Goal: Task Accomplishment & Management: Manage account settings

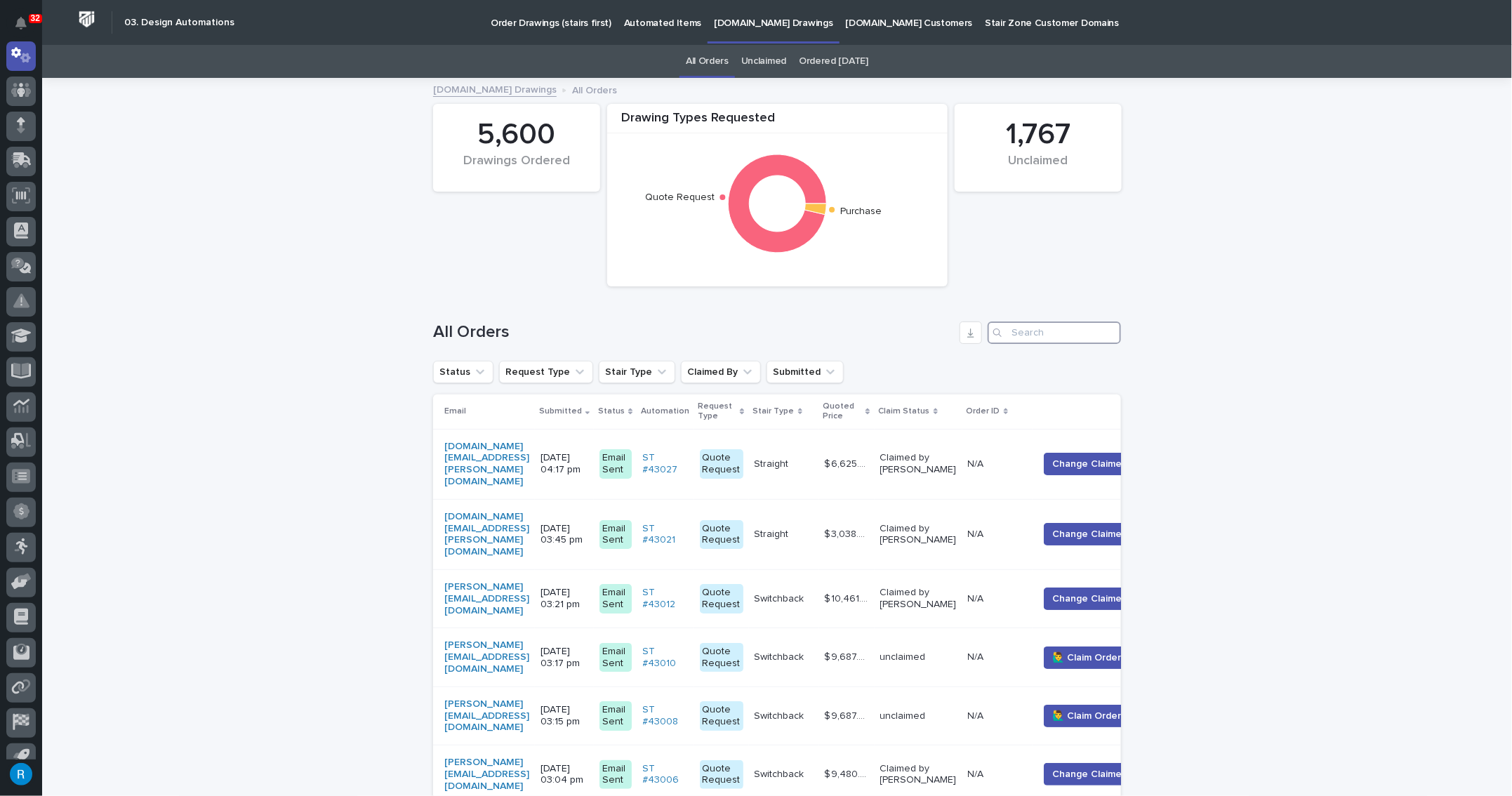
click at [1034, 336] on input "Search" at bounding box center [1054, 332] width 134 height 22
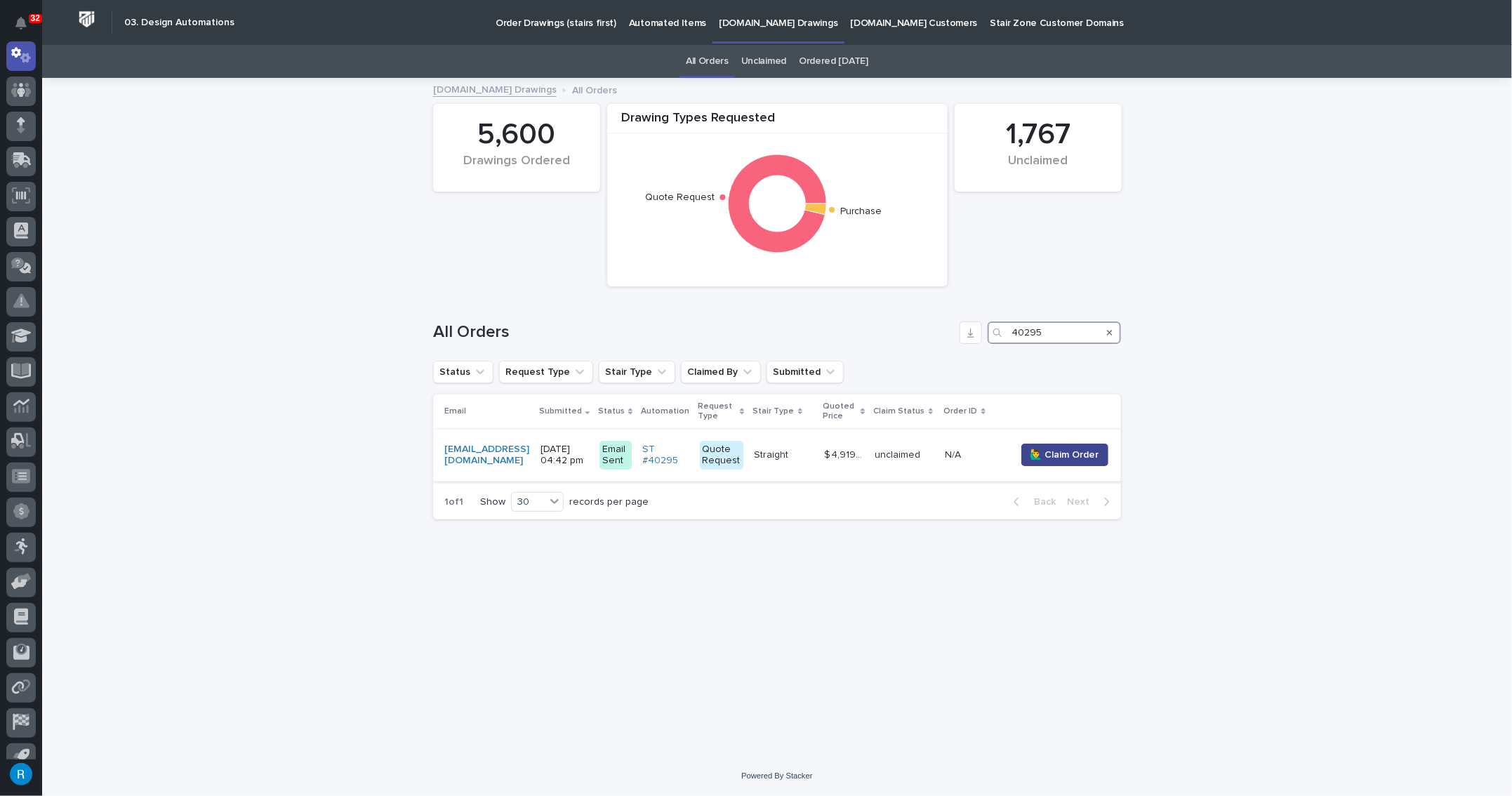
type input "40295"
click at [1070, 458] on span "🙋‍♂️ Claim Order" at bounding box center [1065, 454] width 69 height 14
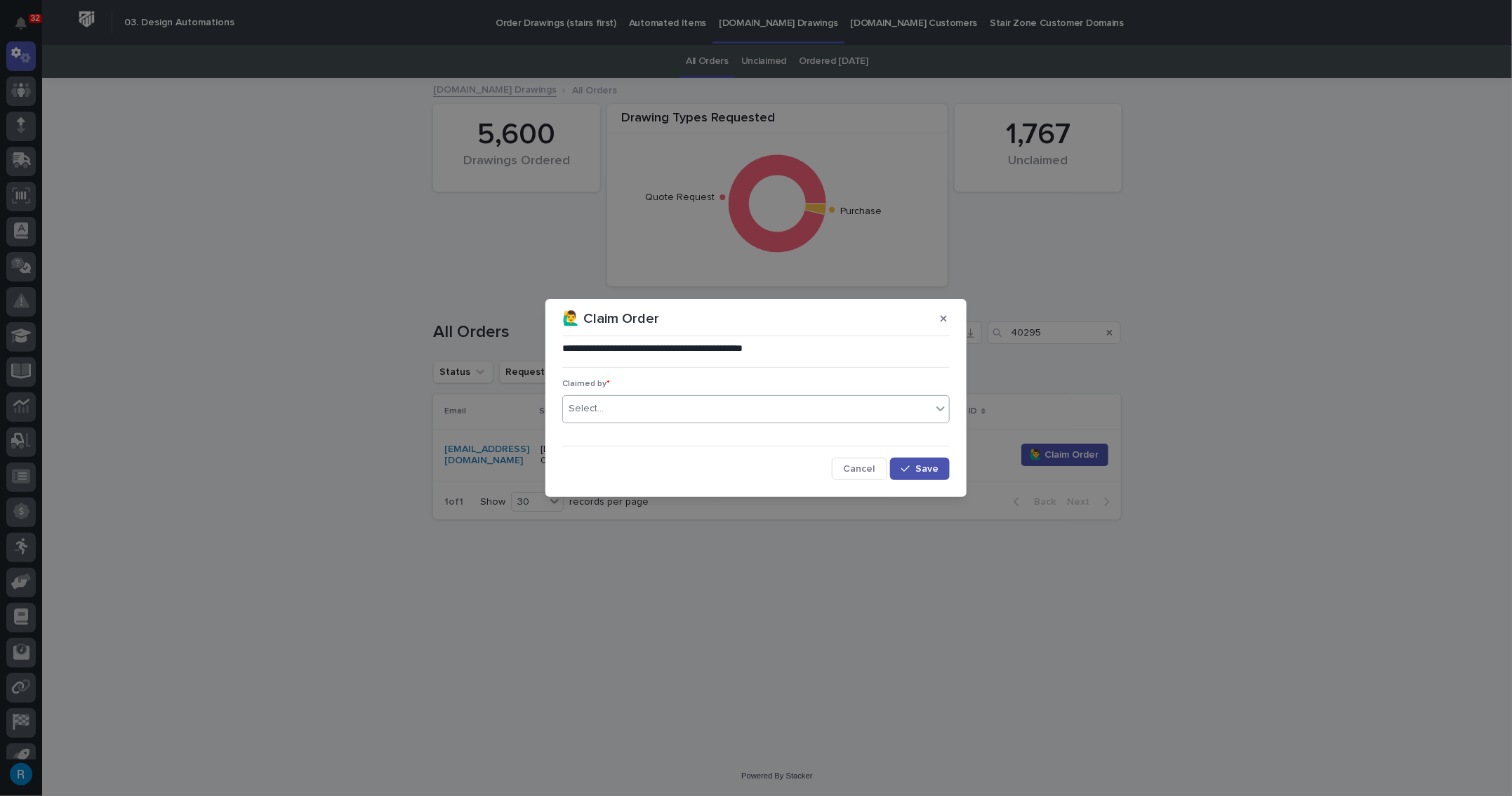
click at [606, 416] on div "Select..." at bounding box center [746, 409] width 368 height 23
type input "*****"
click at [924, 475] on button "Save" at bounding box center [919, 468] width 59 height 22
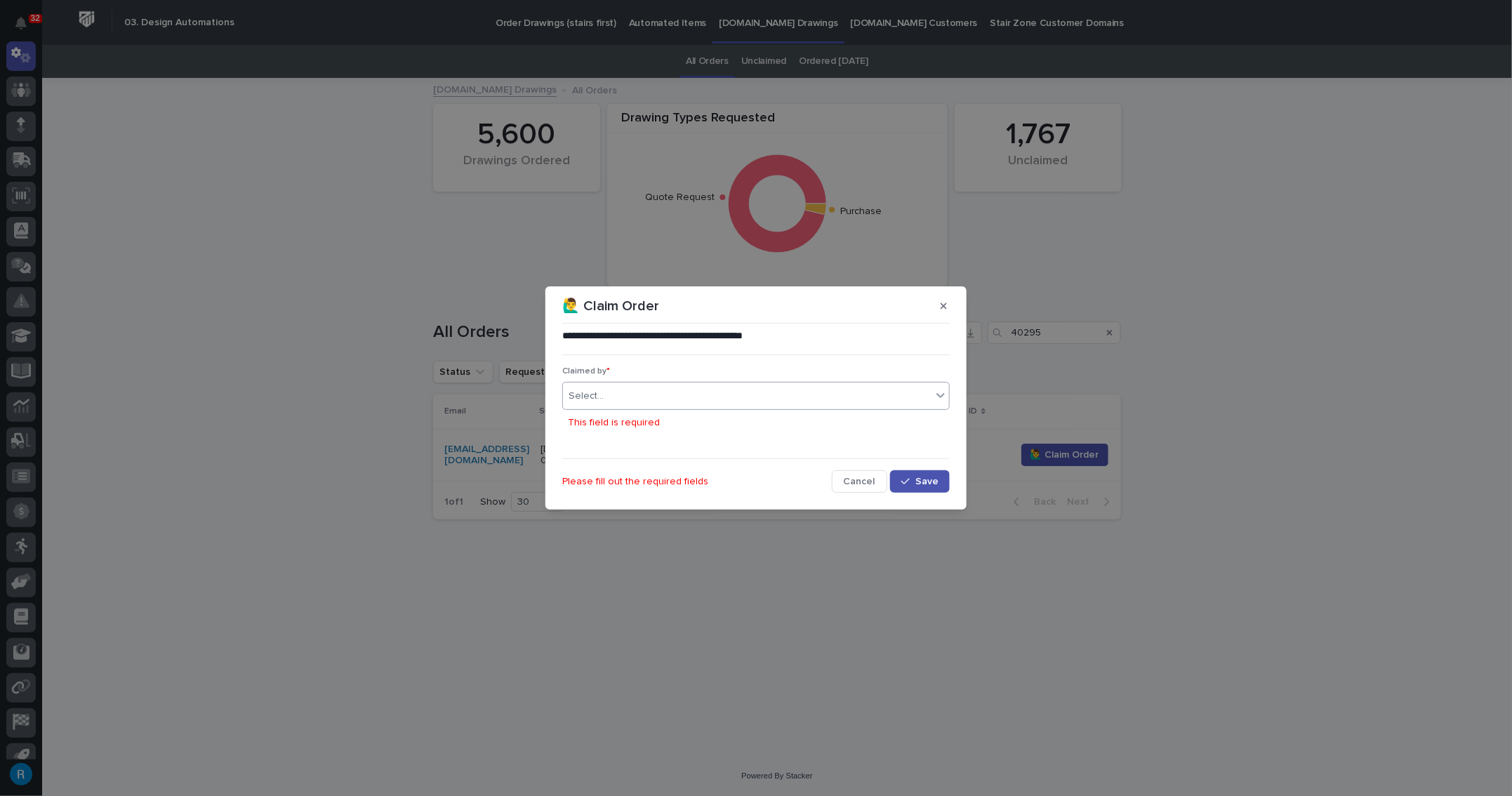
click at [594, 392] on div "Select..." at bounding box center [586, 396] width 35 height 14
type input "*****"
click at [637, 422] on div "[PERSON_NAME]" at bounding box center [756, 423] width 386 height 25
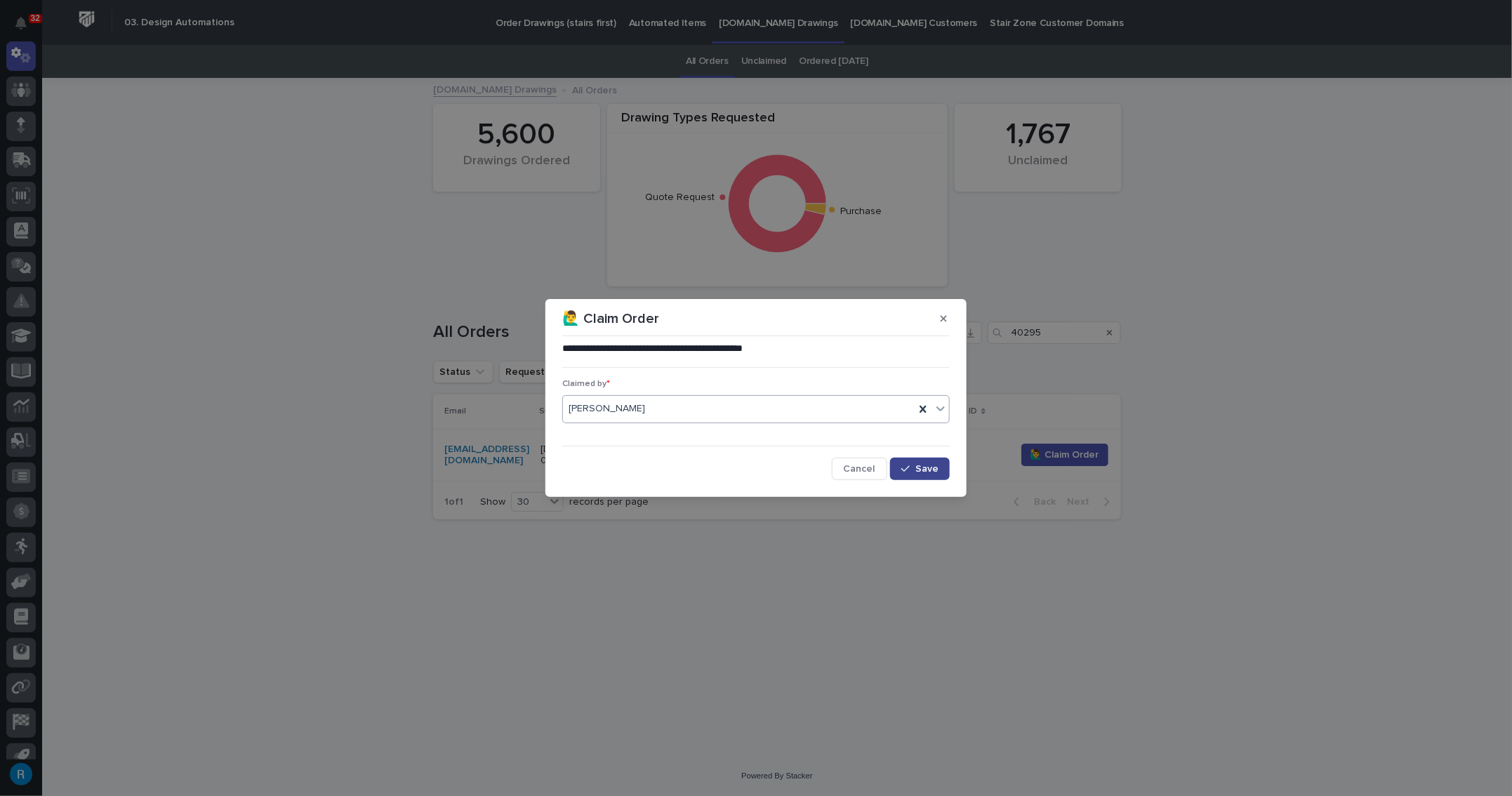
click at [917, 469] on span "Save" at bounding box center [926, 468] width 23 height 10
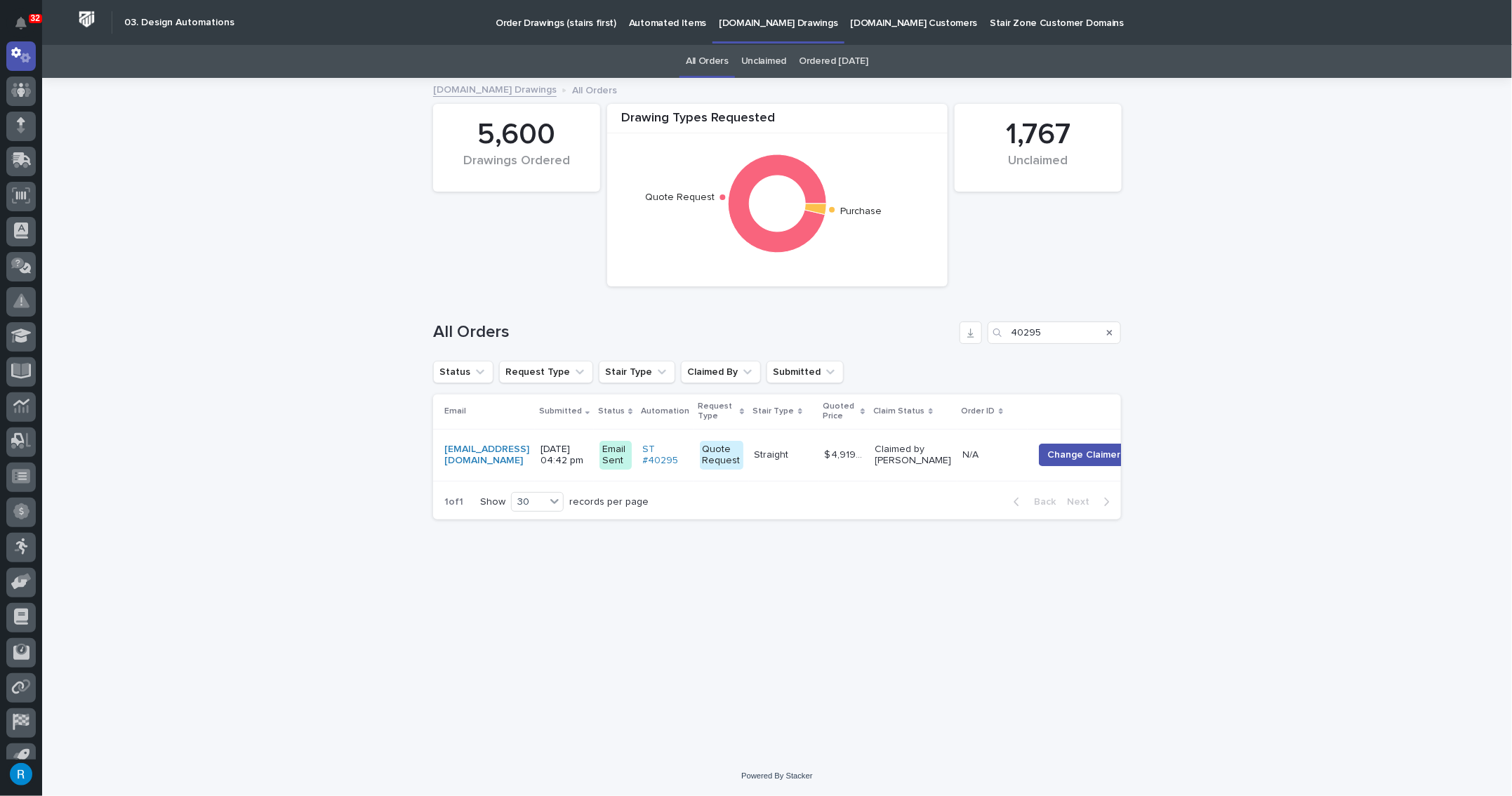
click at [813, 459] on p at bounding box center [784, 455] width 59 height 11
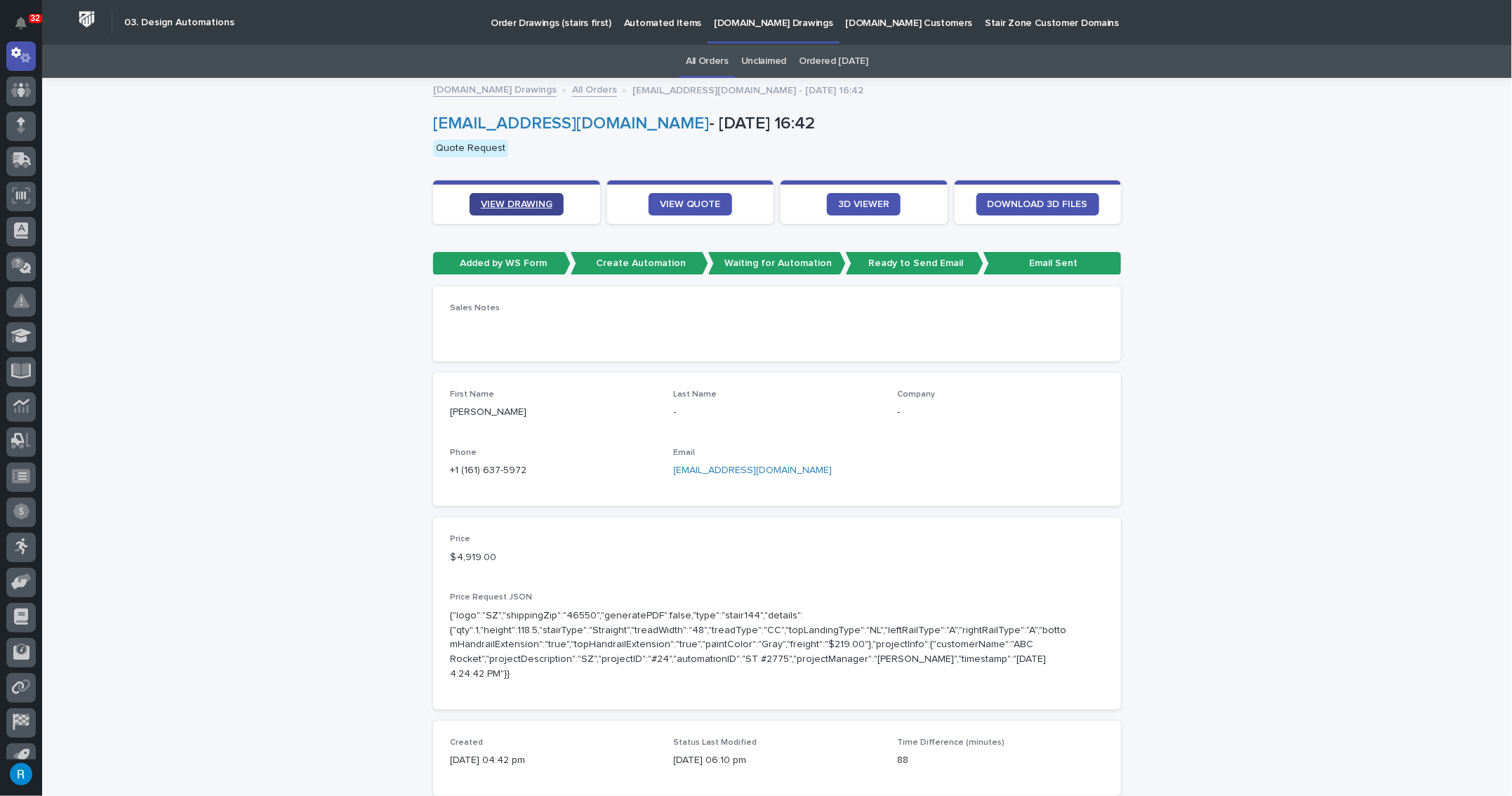
click at [492, 205] on span "VIEW DRAWING" at bounding box center [516, 204] width 72 height 10
drag, startPoint x: 777, startPoint y: 469, endPoint x: 668, endPoint y: 474, distance: 109.1
click at [668, 474] on div "First Name Michael Last Name - Company - Phone +1 (161) 637-5972 Email mb@askou…" at bounding box center [777, 440] width 654 height 99
copy link "mb@askourclients.com"
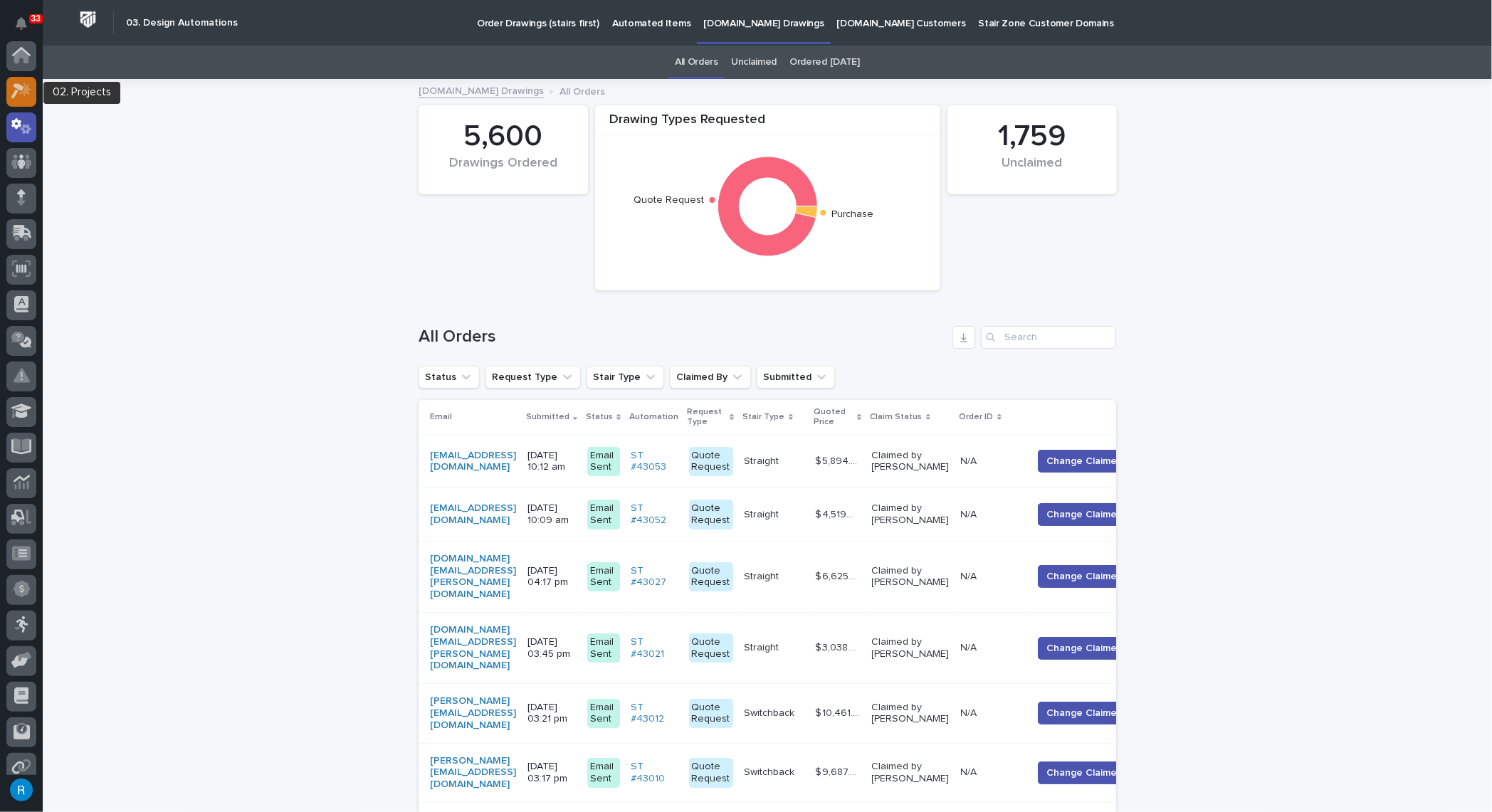
click at [20, 90] on icon at bounding box center [17, 92] width 13 height 16
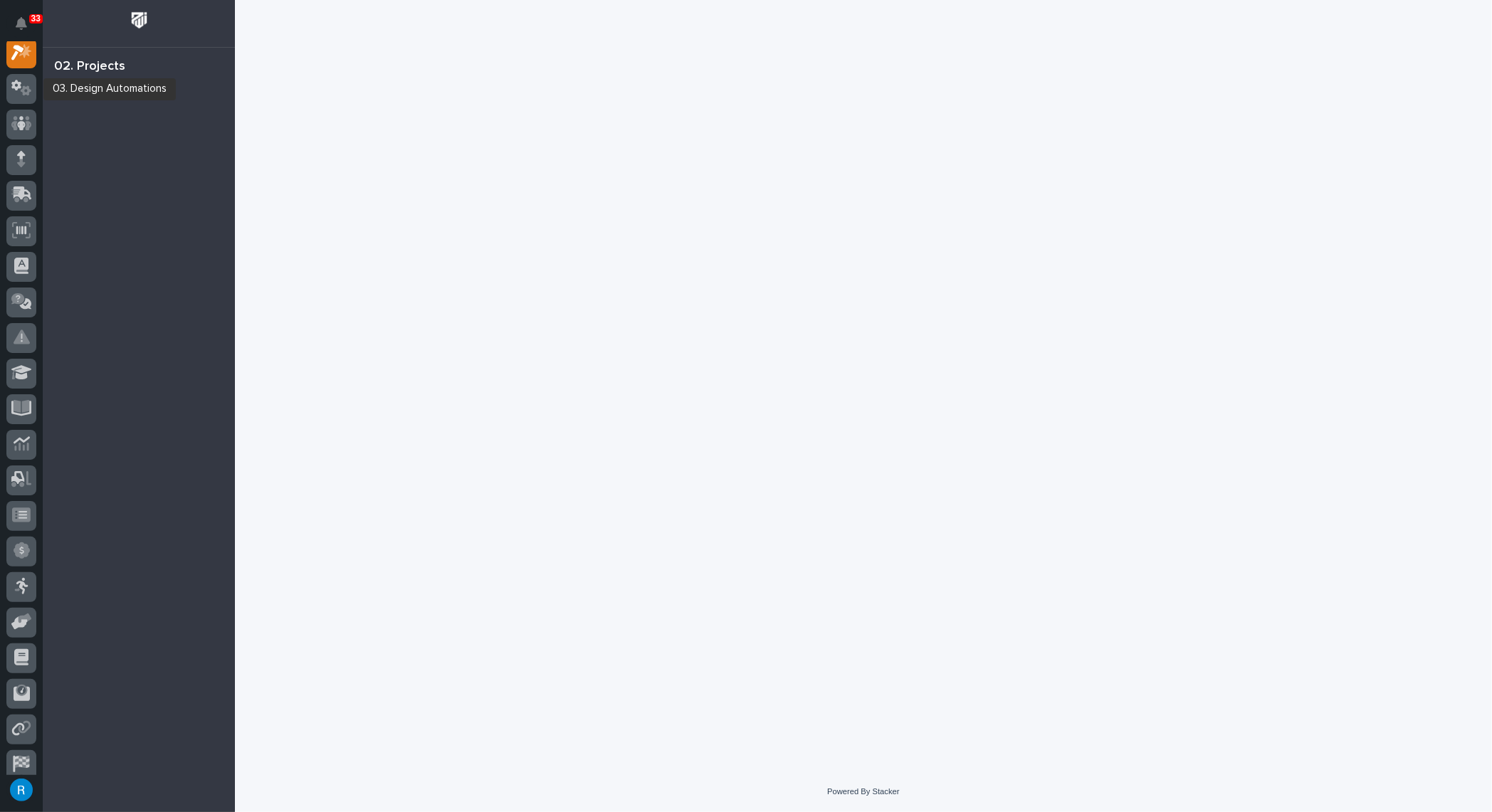
scroll to position [35, 0]
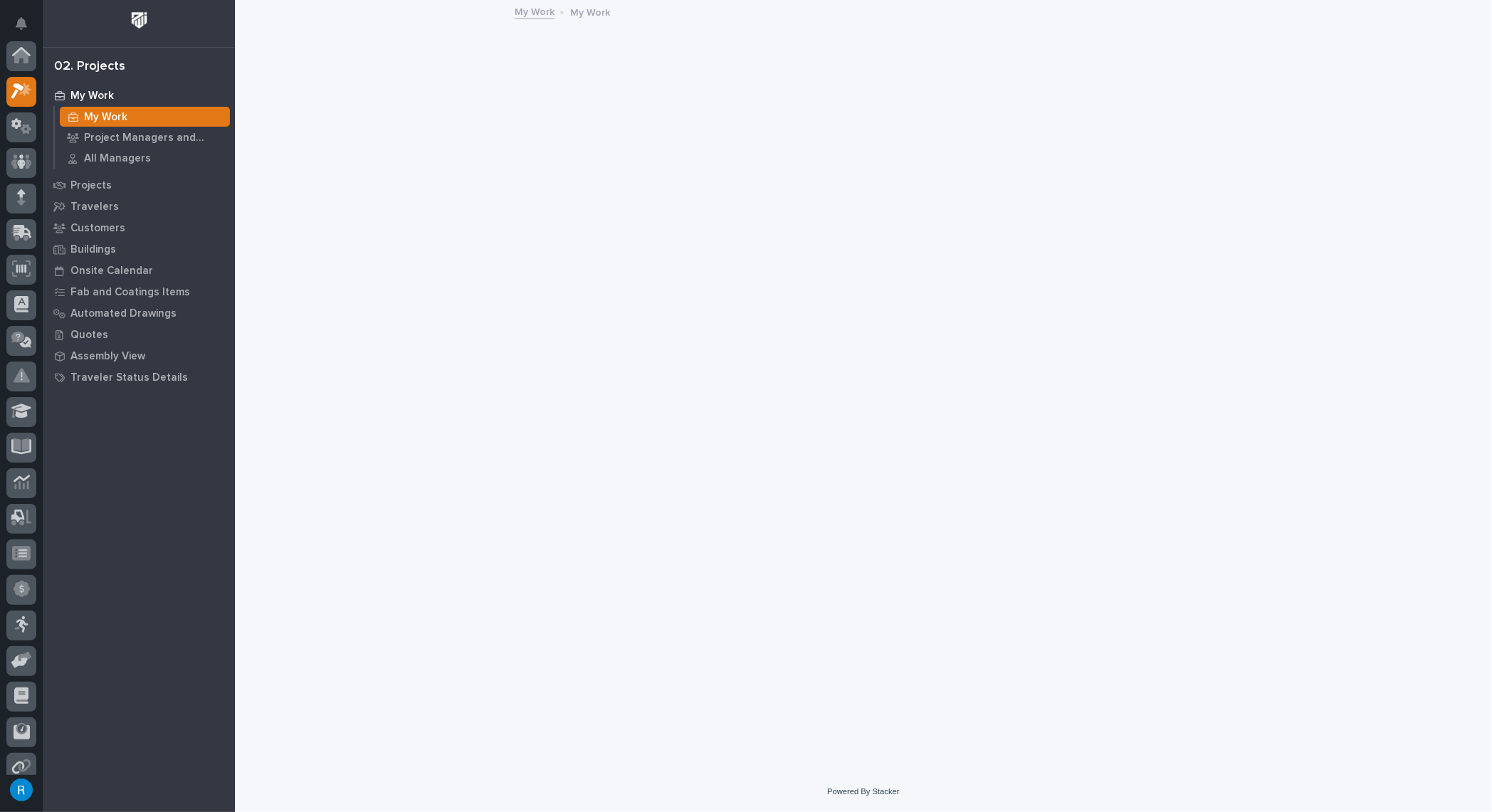
scroll to position [35, 0]
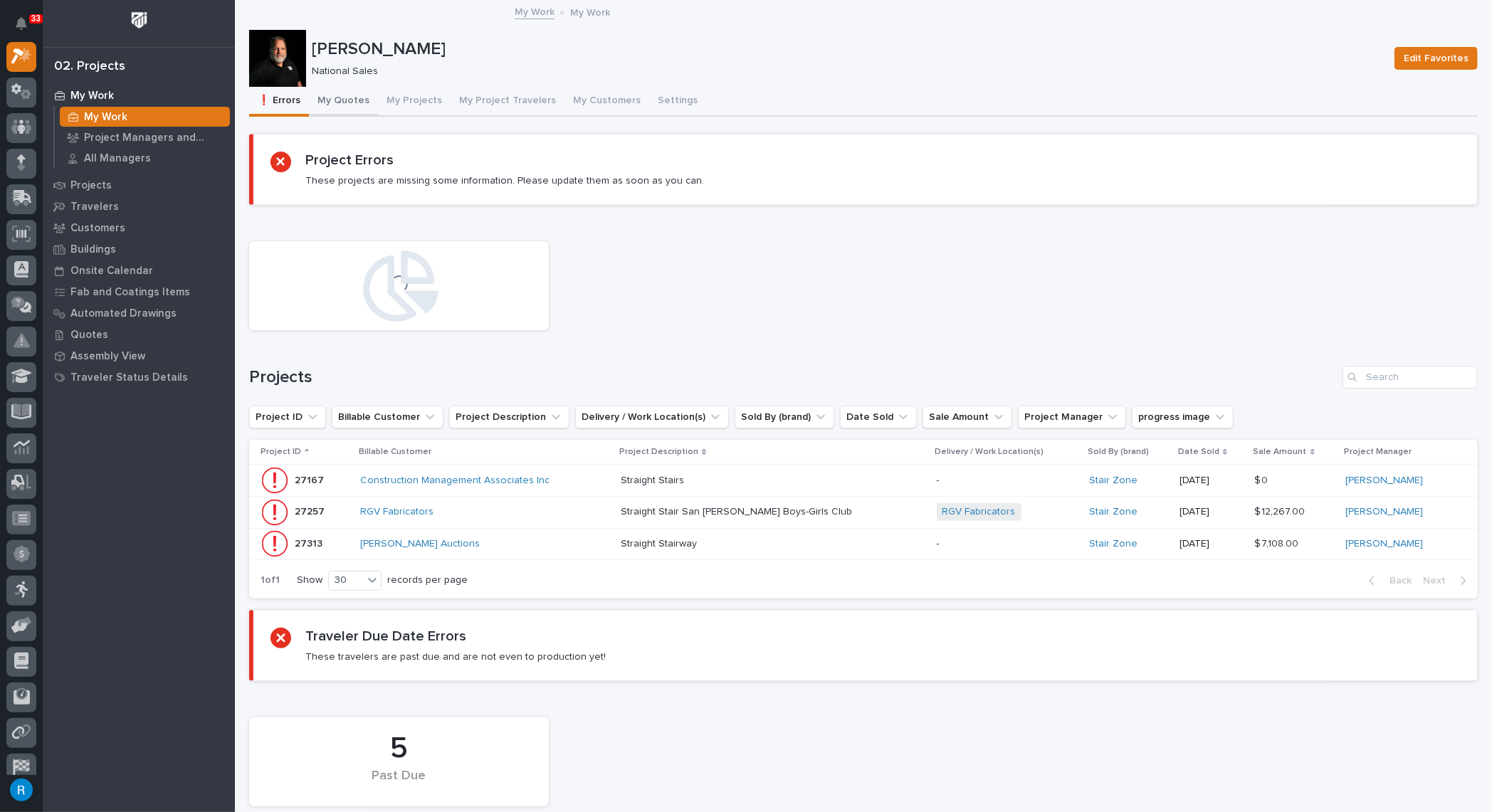
click at [334, 99] on button "My Quotes" at bounding box center [343, 102] width 69 height 30
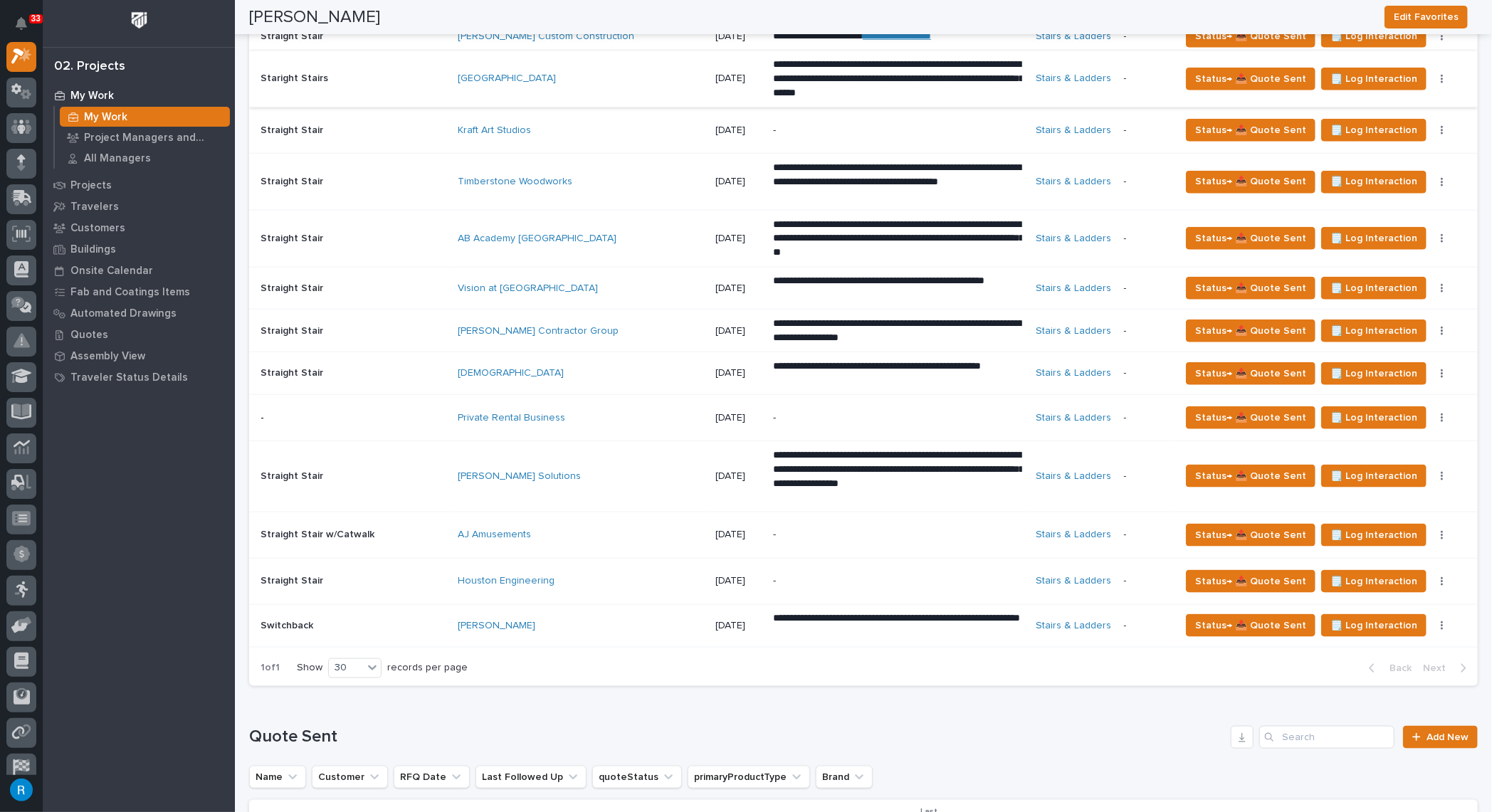
scroll to position [1099, 0]
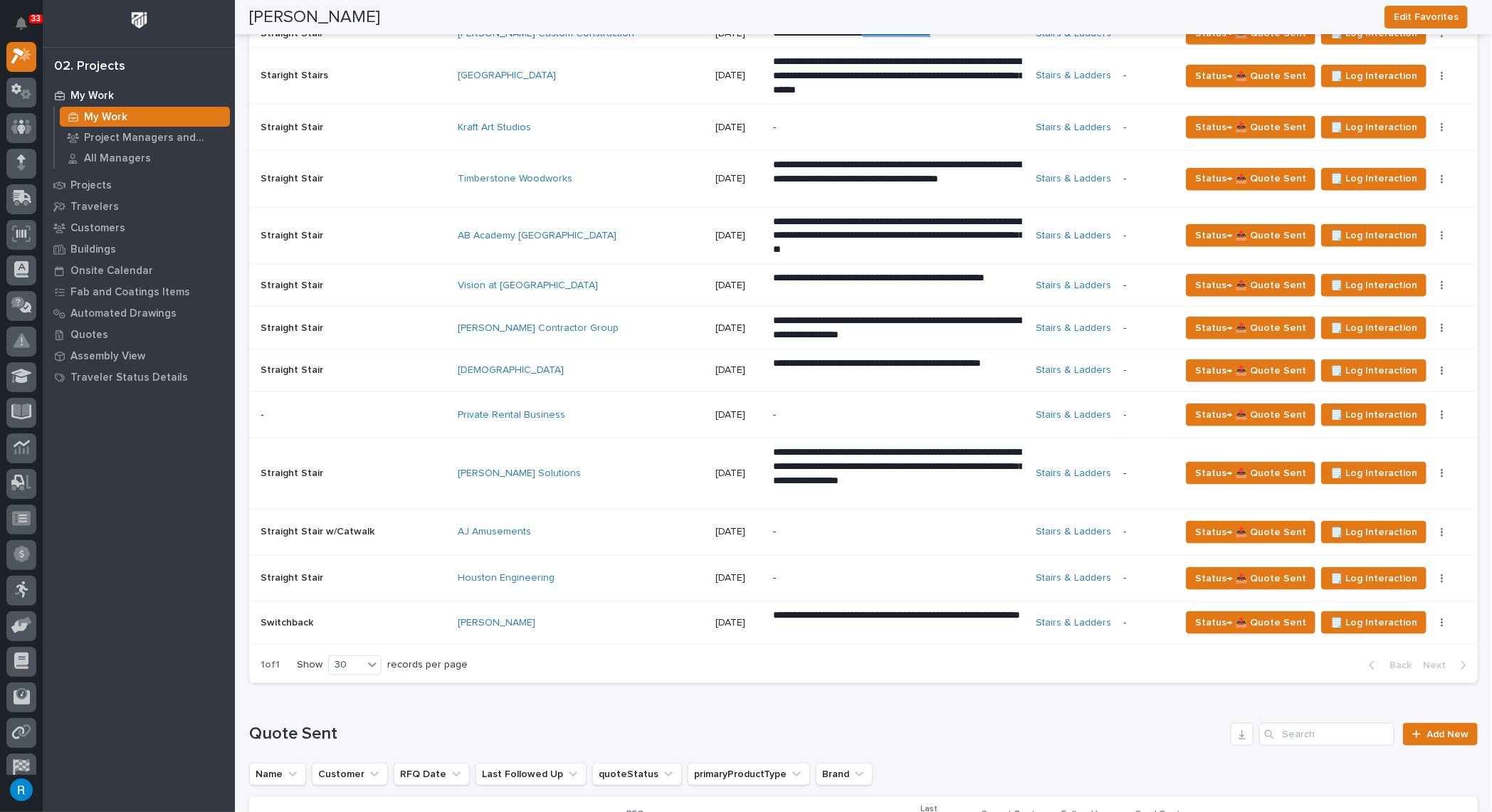
click at [649, 534] on div "AJ Amusements" at bounding box center [581, 532] width 246 height 23
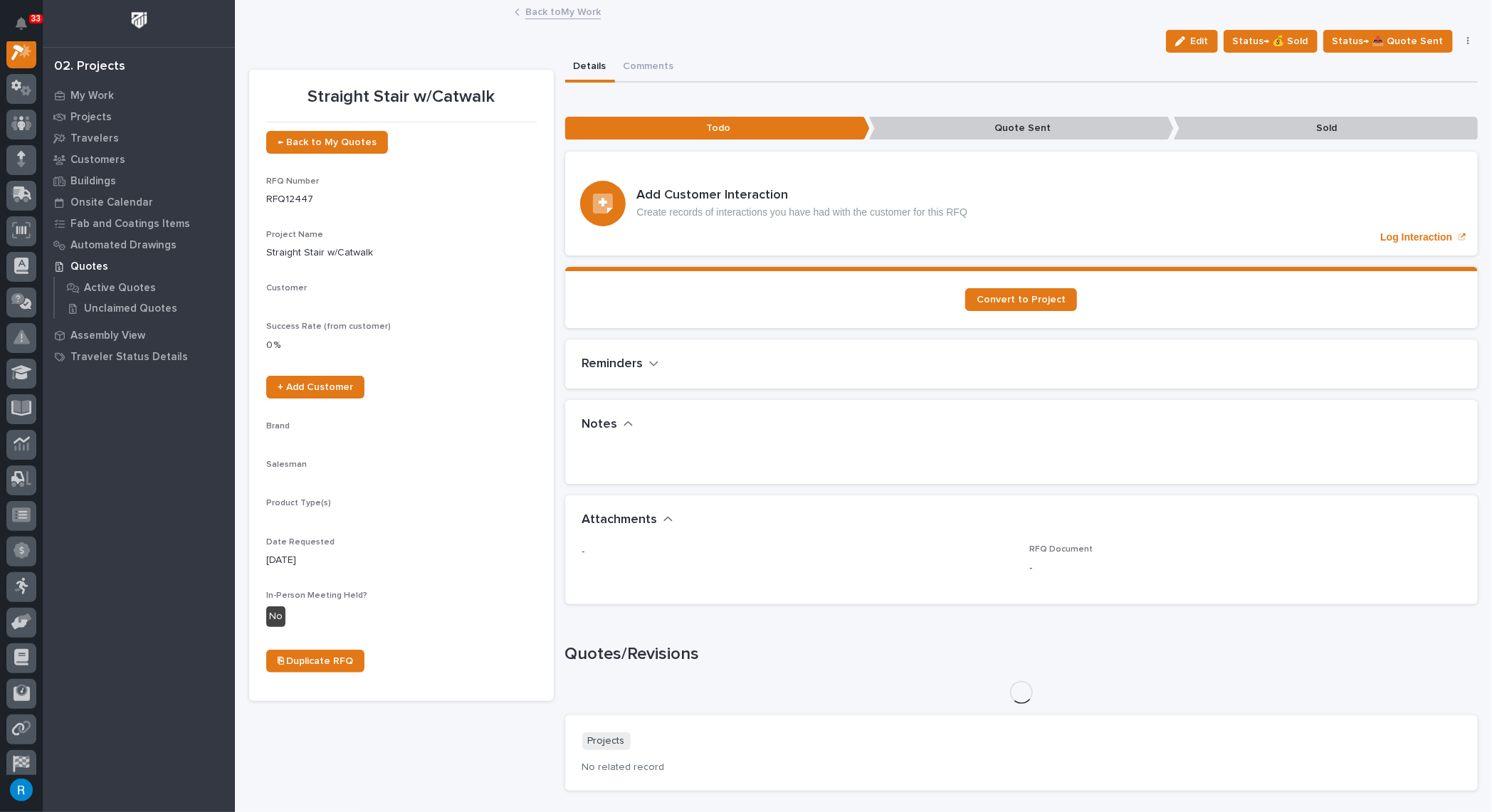
scroll to position [35, 0]
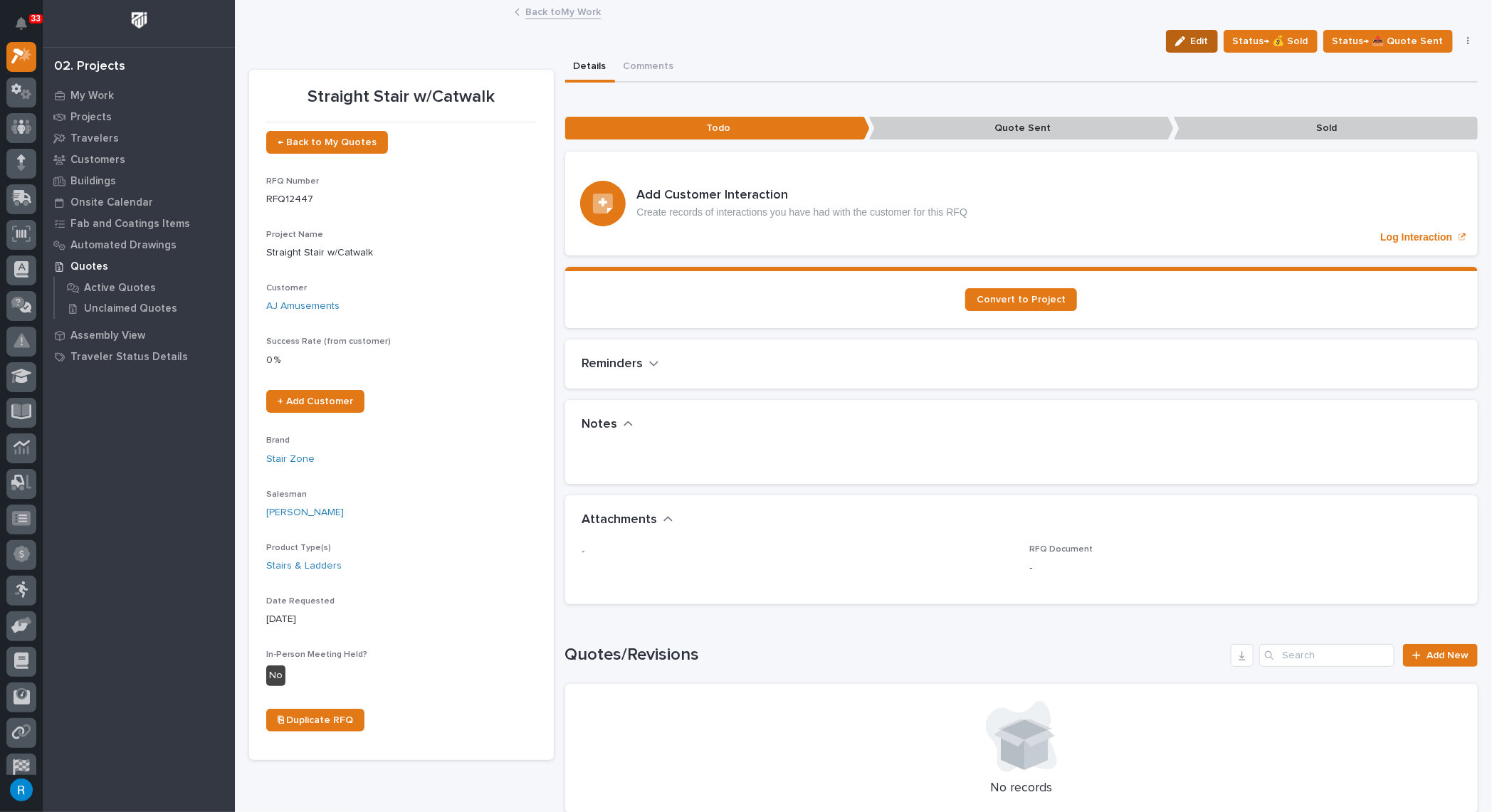
click at [1197, 47] on span "Edit" at bounding box center [1199, 41] width 17 height 13
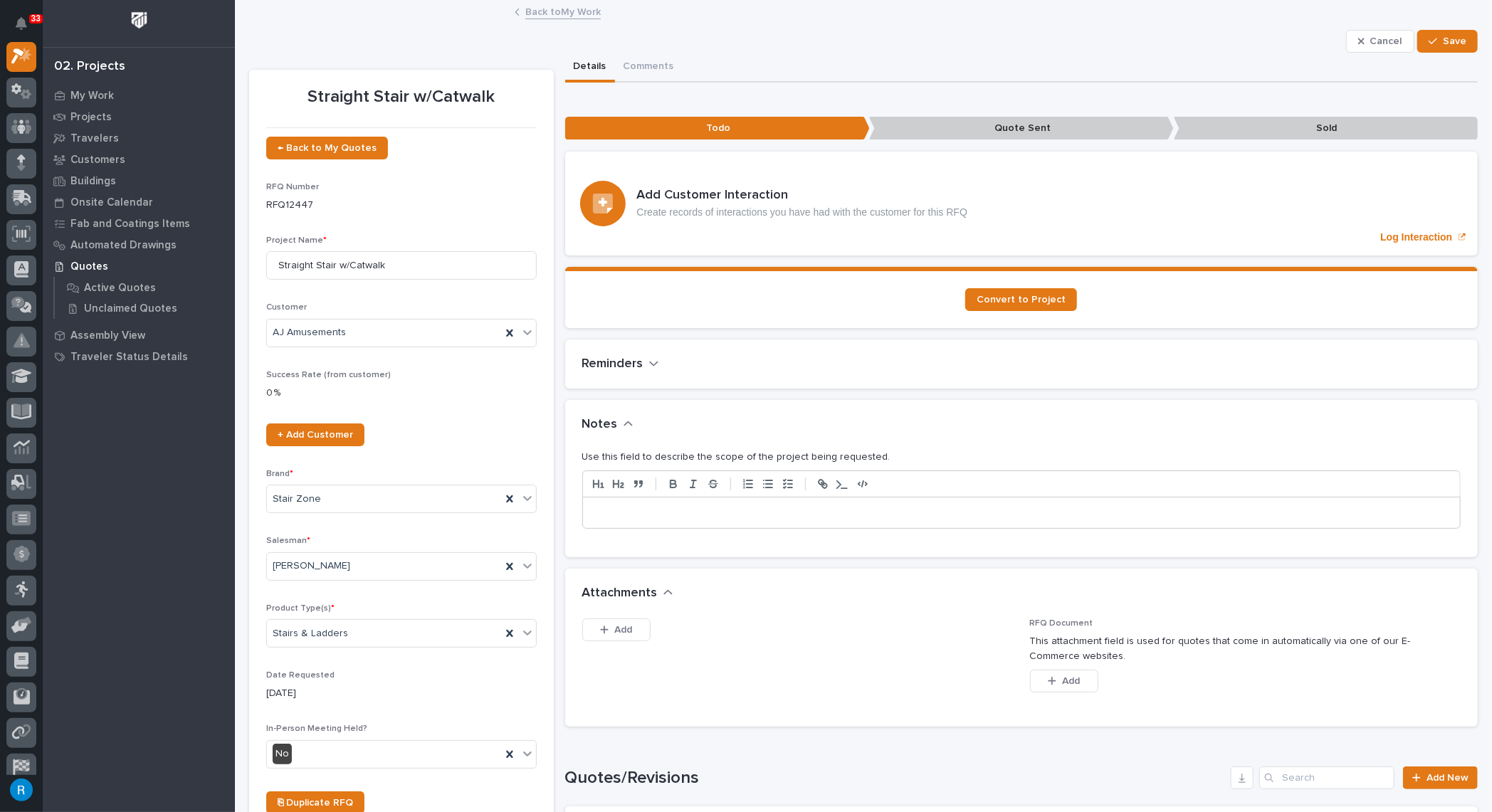
click at [615, 511] on p at bounding box center [1021, 513] width 856 height 15
drag, startPoint x: 651, startPoint y: 362, endPoint x: 642, endPoint y: 371, distance: 12.7
click at [642, 371] on div "Reminders •••" at bounding box center [1022, 363] width 913 height 49
click at [652, 360] on icon "button" at bounding box center [654, 363] width 10 height 13
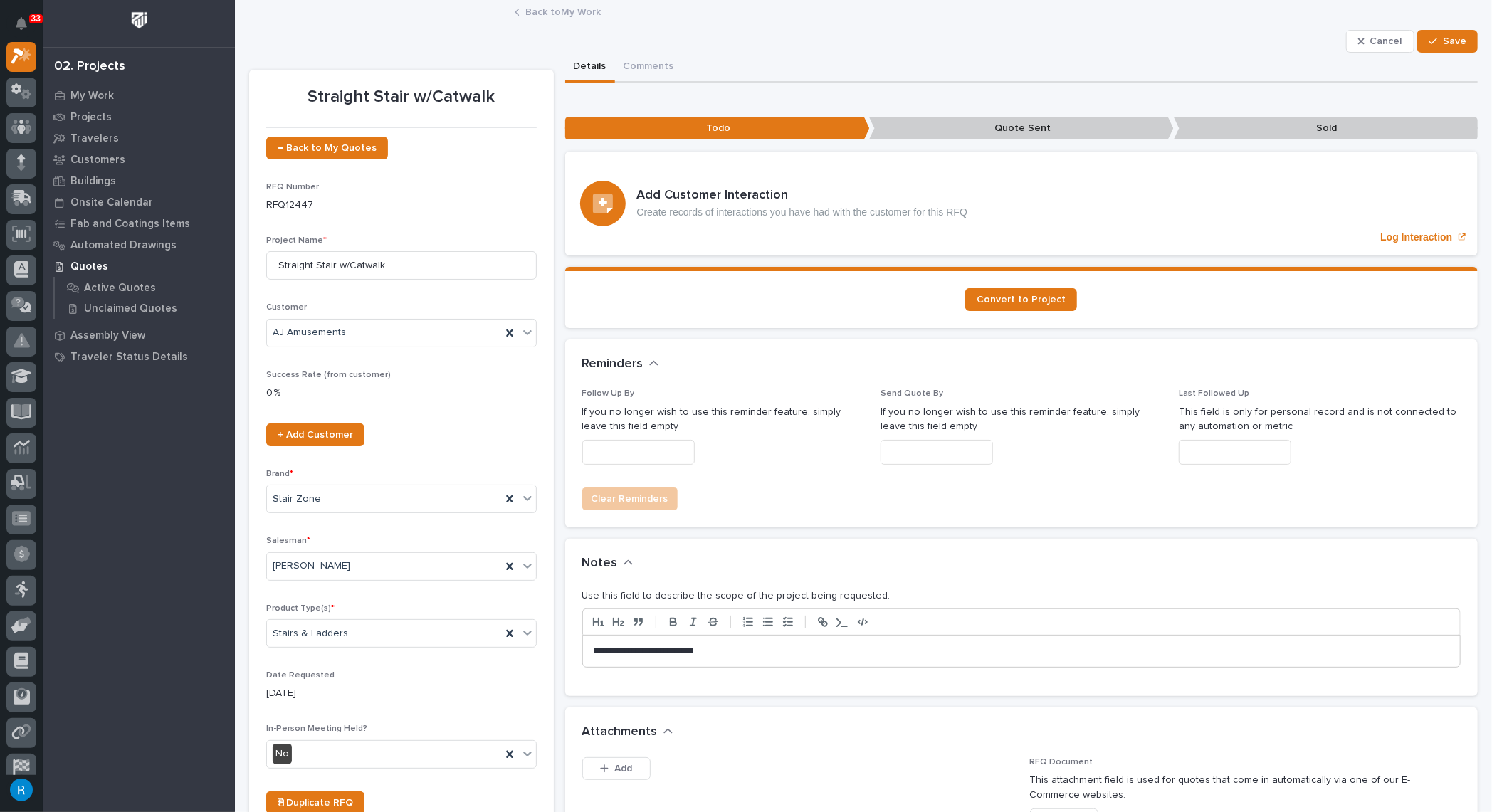
click at [620, 414] on p "If you no longer wish to use this reminder feature, simply leave this field emp…" at bounding box center [723, 420] width 281 height 30
click at [625, 399] on div "Follow Up By If you no longer wish to use this reminder feature, simply leave t…" at bounding box center [723, 432] width 281 height 87
click at [637, 389] on p "Follow Up By" at bounding box center [723, 393] width 281 height 10
click at [628, 453] on input "text" at bounding box center [639, 453] width 112 height 25
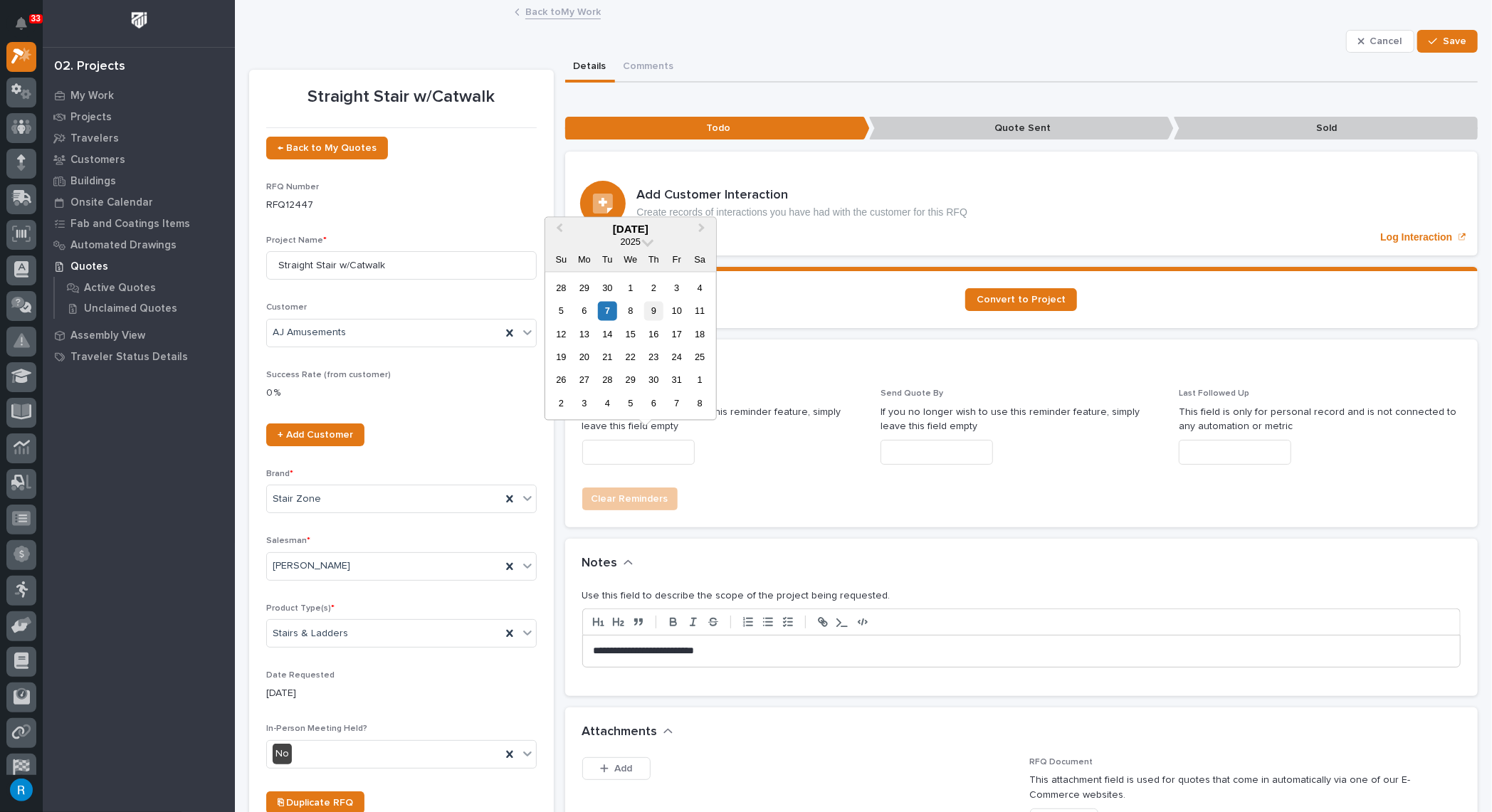
click at [653, 314] on div "9" at bounding box center [654, 311] width 19 height 19
type input "**********"
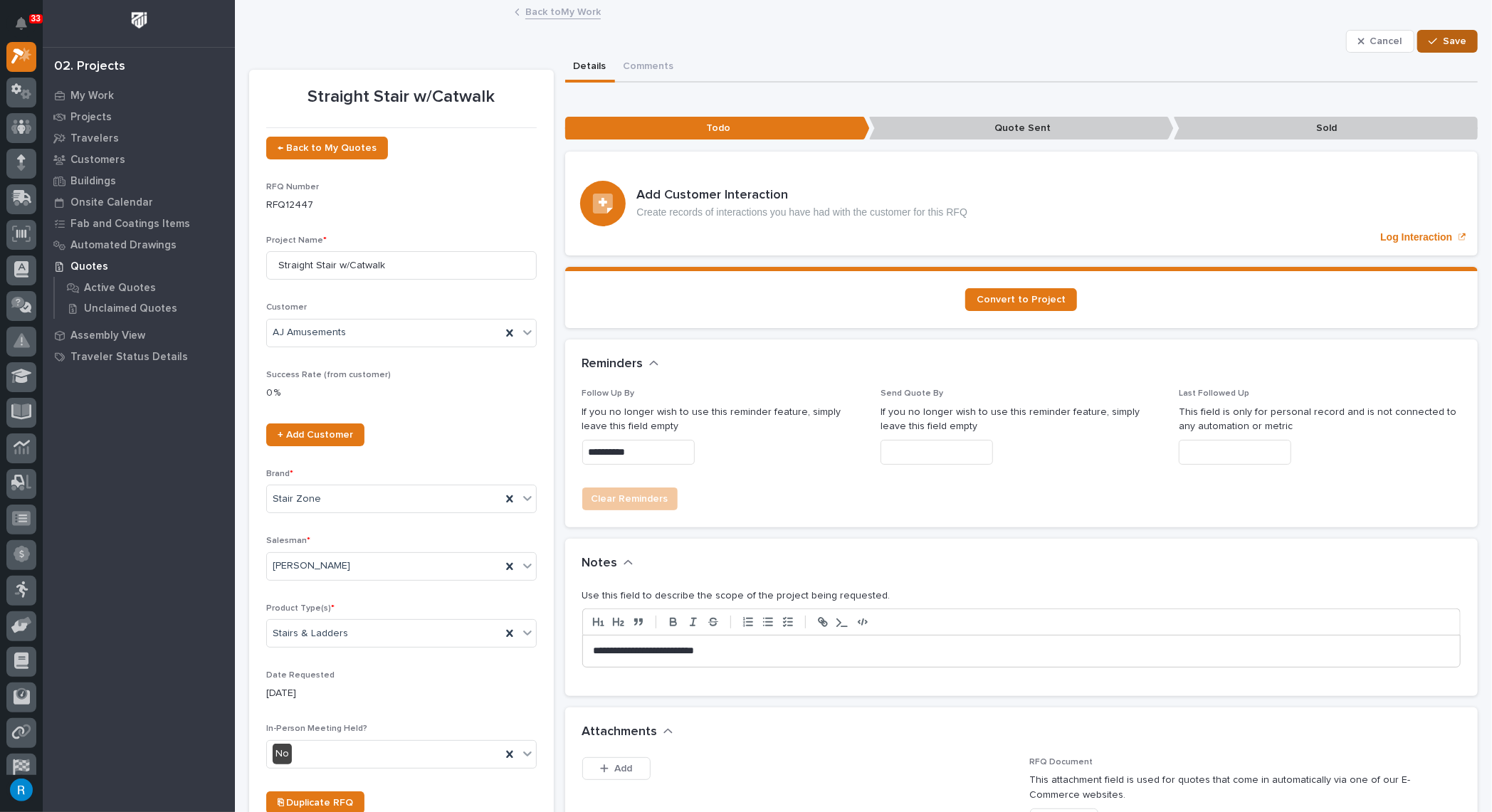
click at [1445, 43] on span "Save" at bounding box center [1454, 41] width 23 height 13
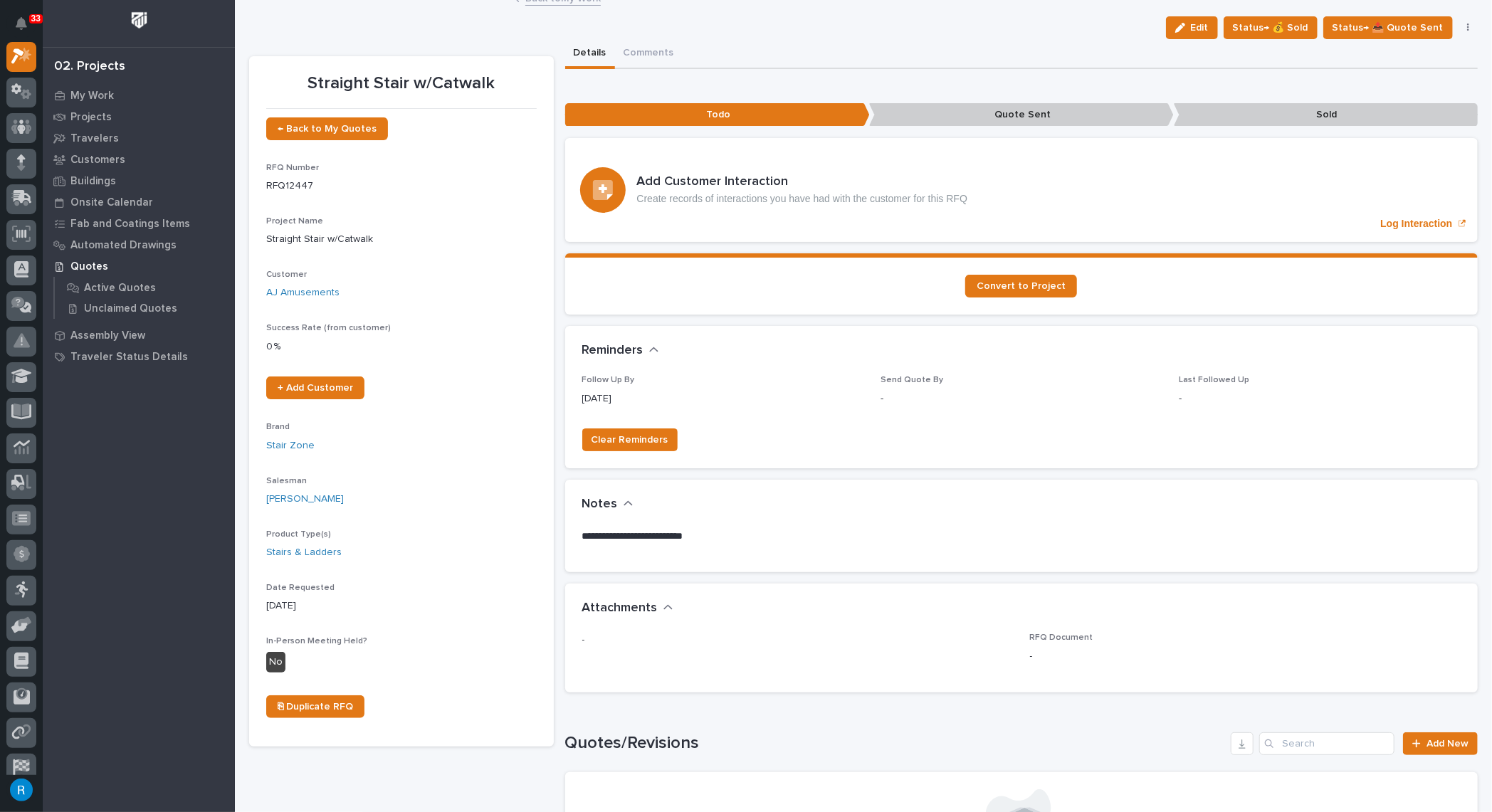
scroll to position [0, 0]
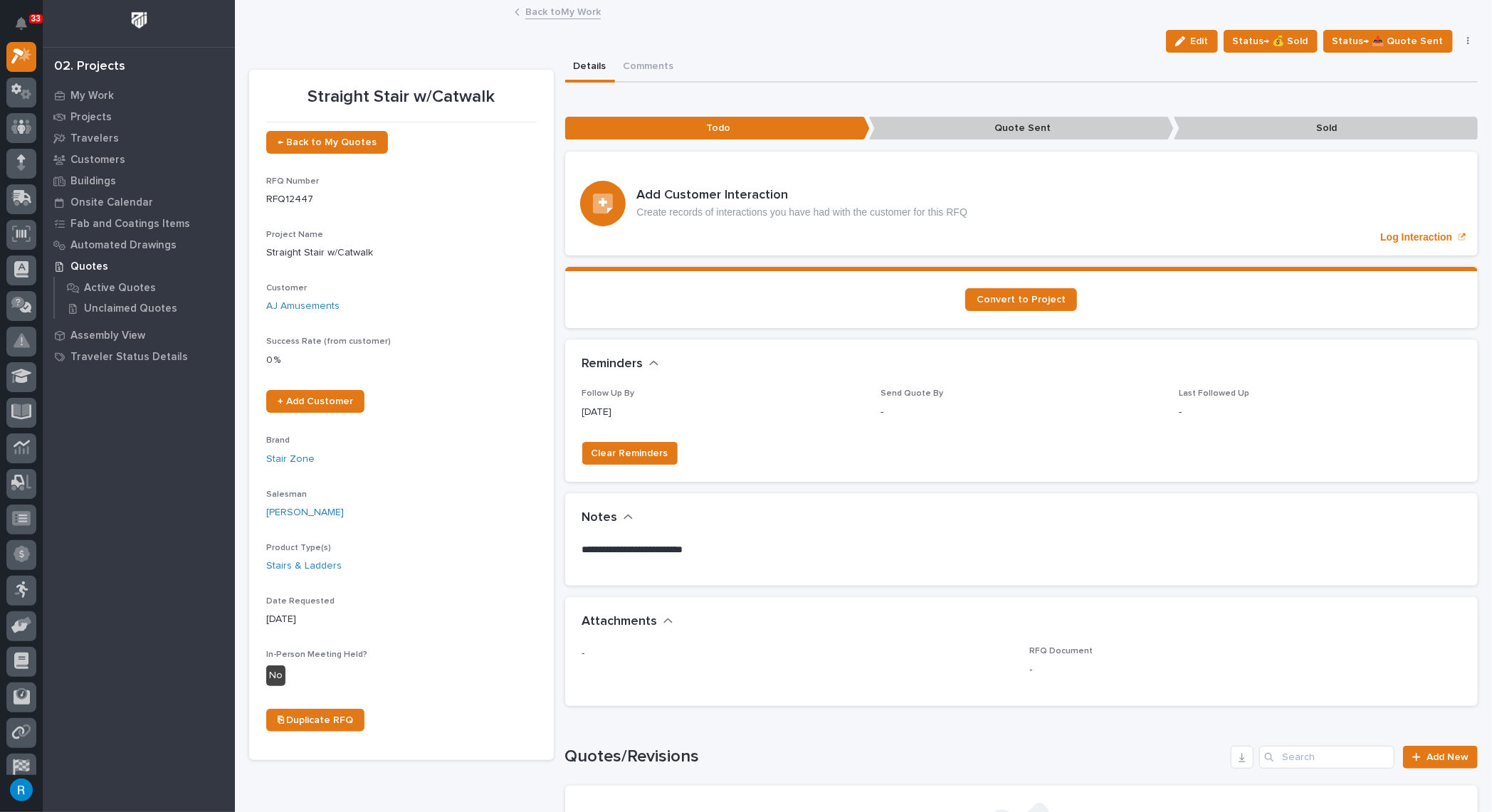
click at [546, 14] on link "Back to My Work" at bounding box center [563, 11] width 76 height 16
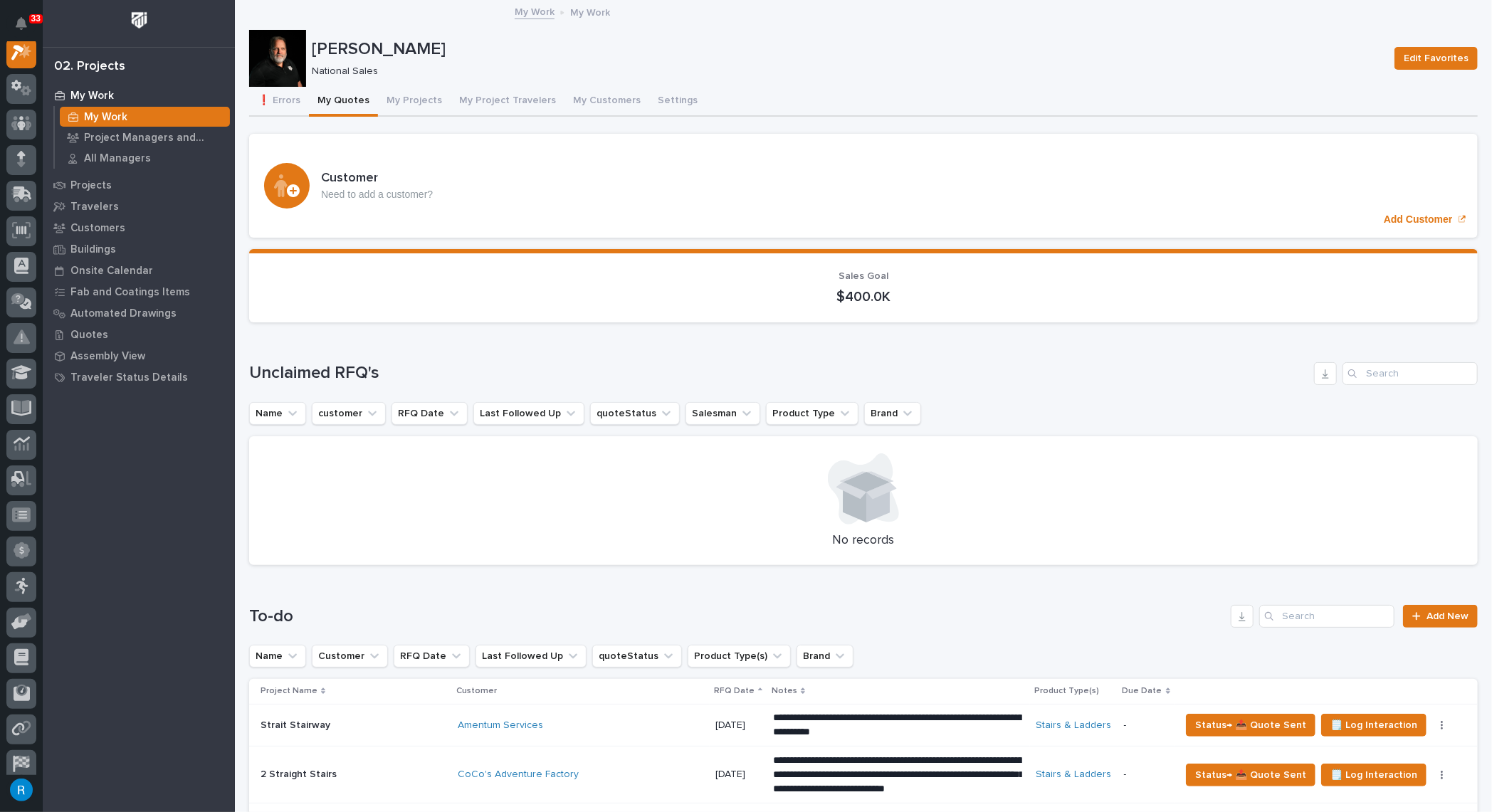
scroll to position [323, 0]
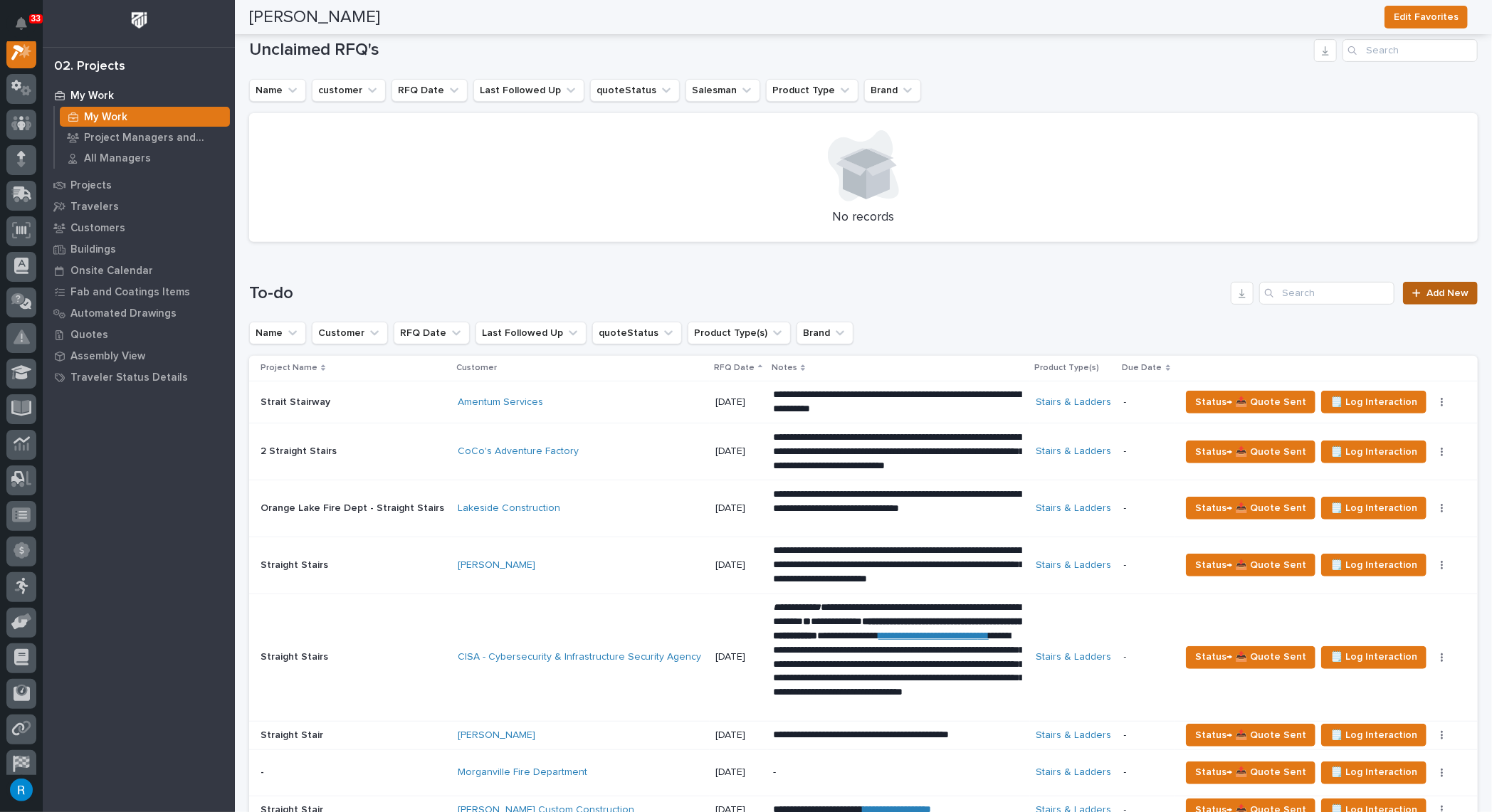
click at [1435, 295] on span "Add New" at bounding box center [1446, 293] width 42 height 10
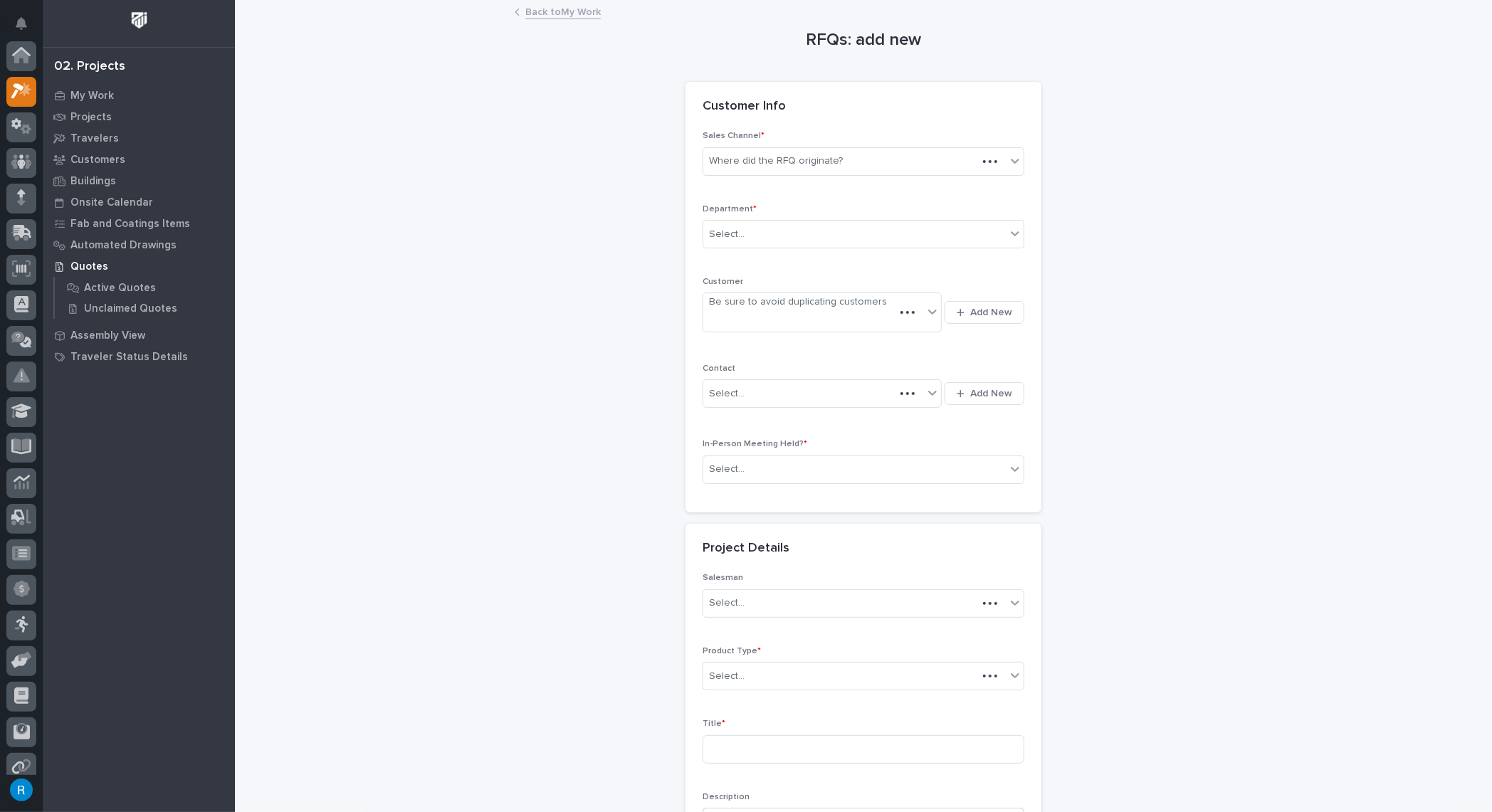
scroll to position [35, 0]
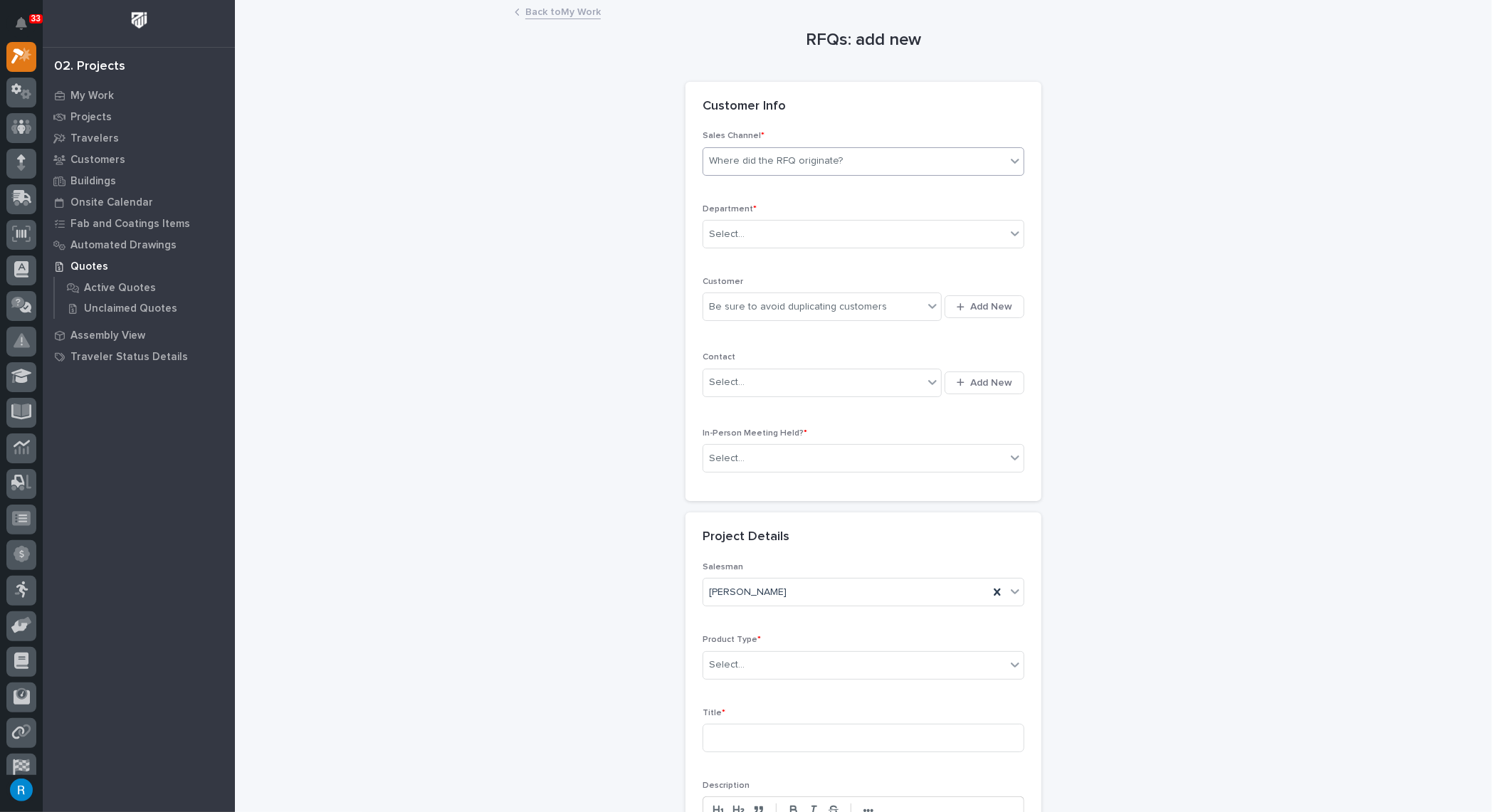
click at [894, 166] on div "Where did the RFQ originate?" at bounding box center [854, 161] width 302 height 23
click at [746, 234] on div "Stair Zone" at bounding box center [858, 237] width 320 height 25
click at [748, 229] on div "Select..." at bounding box center [854, 234] width 302 height 23
click at [735, 258] on span "National Sales" at bounding box center [740, 259] width 72 height 16
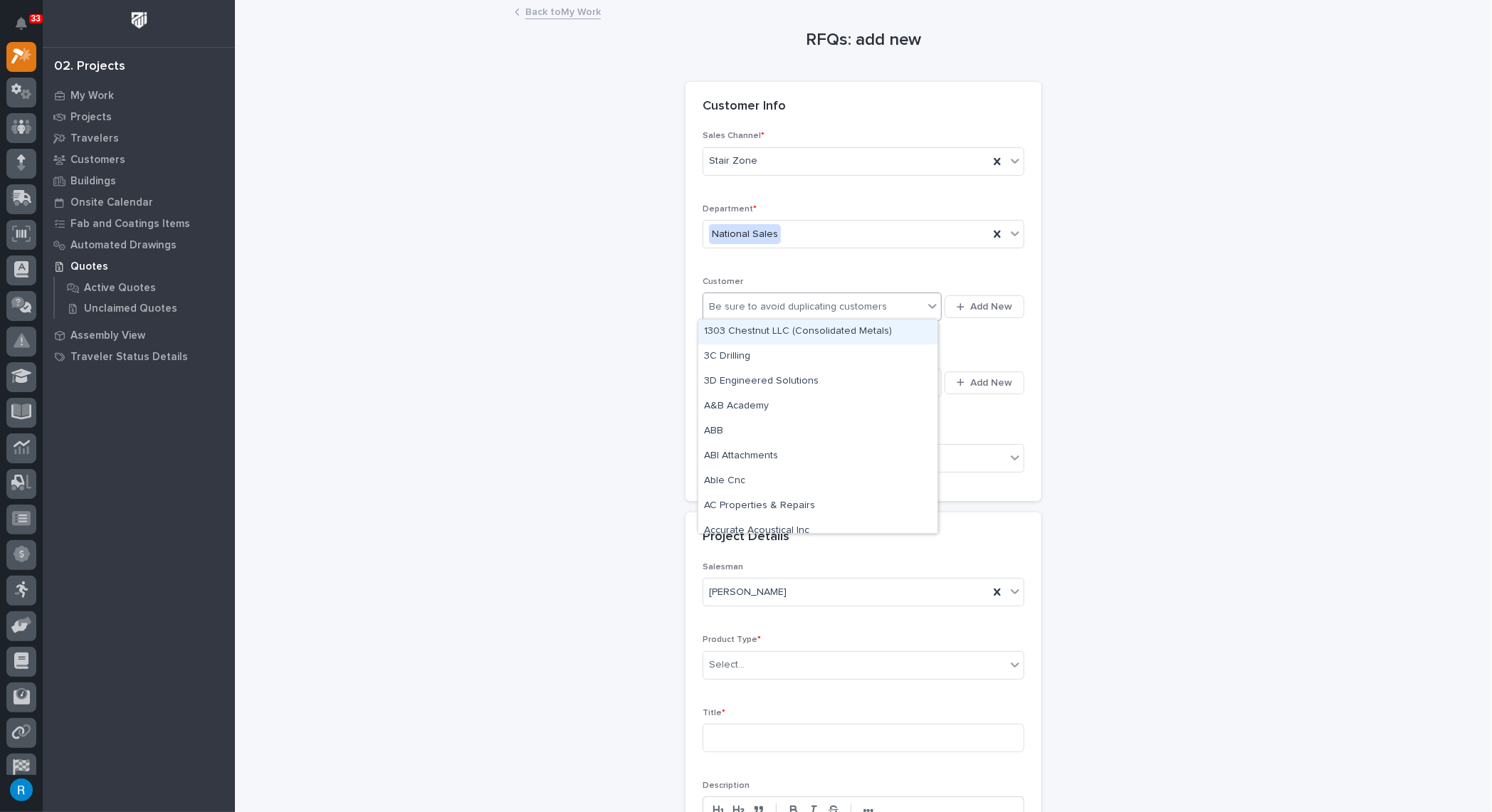
click at [892, 306] on div "Be sure to avoid duplicating customers" at bounding box center [812, 307] width 220 height 23
type input "********"
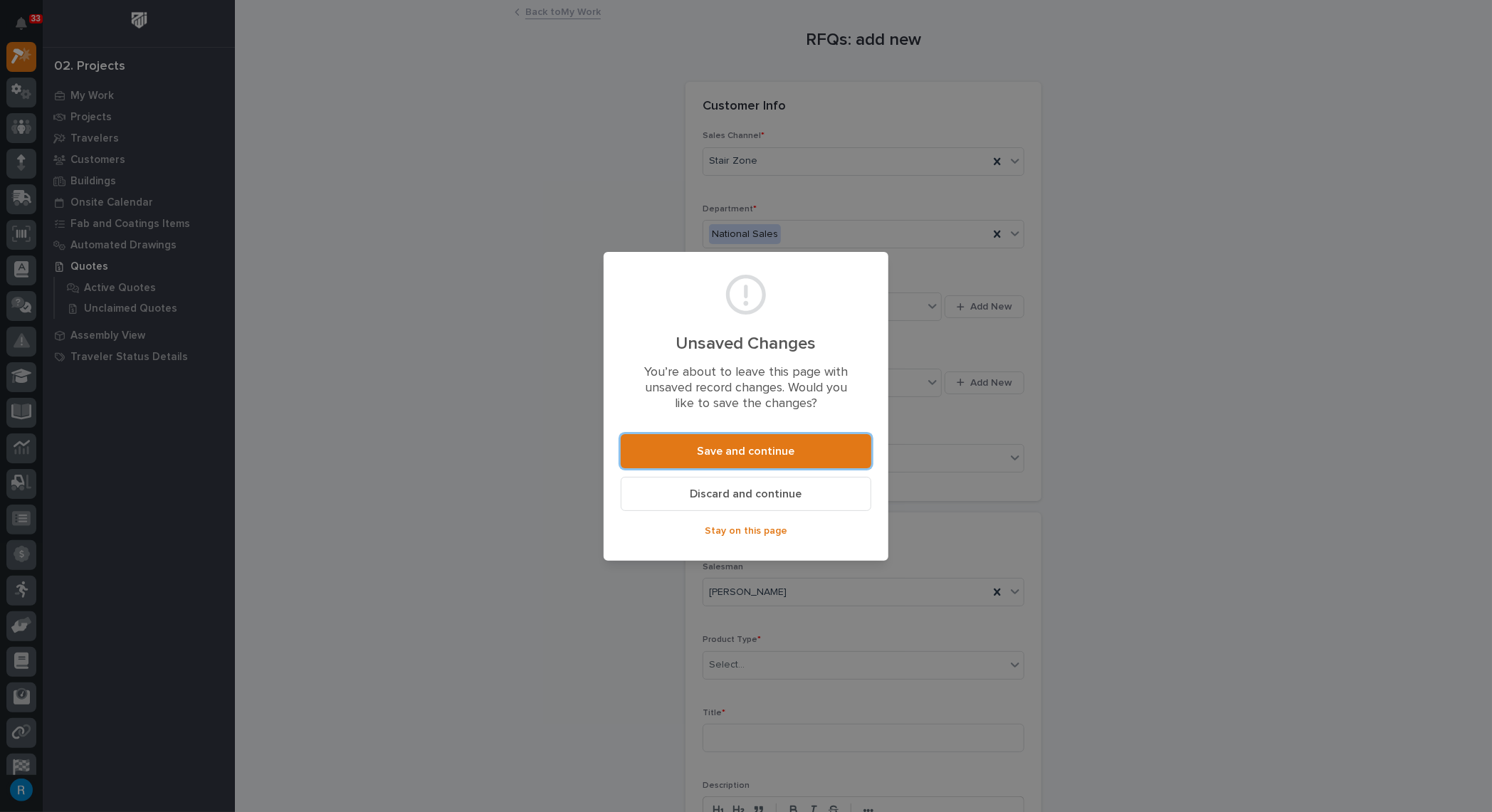
click at [740, 493] on span "Discard and continue" at bounding box center [746, 493] width 111 height 15
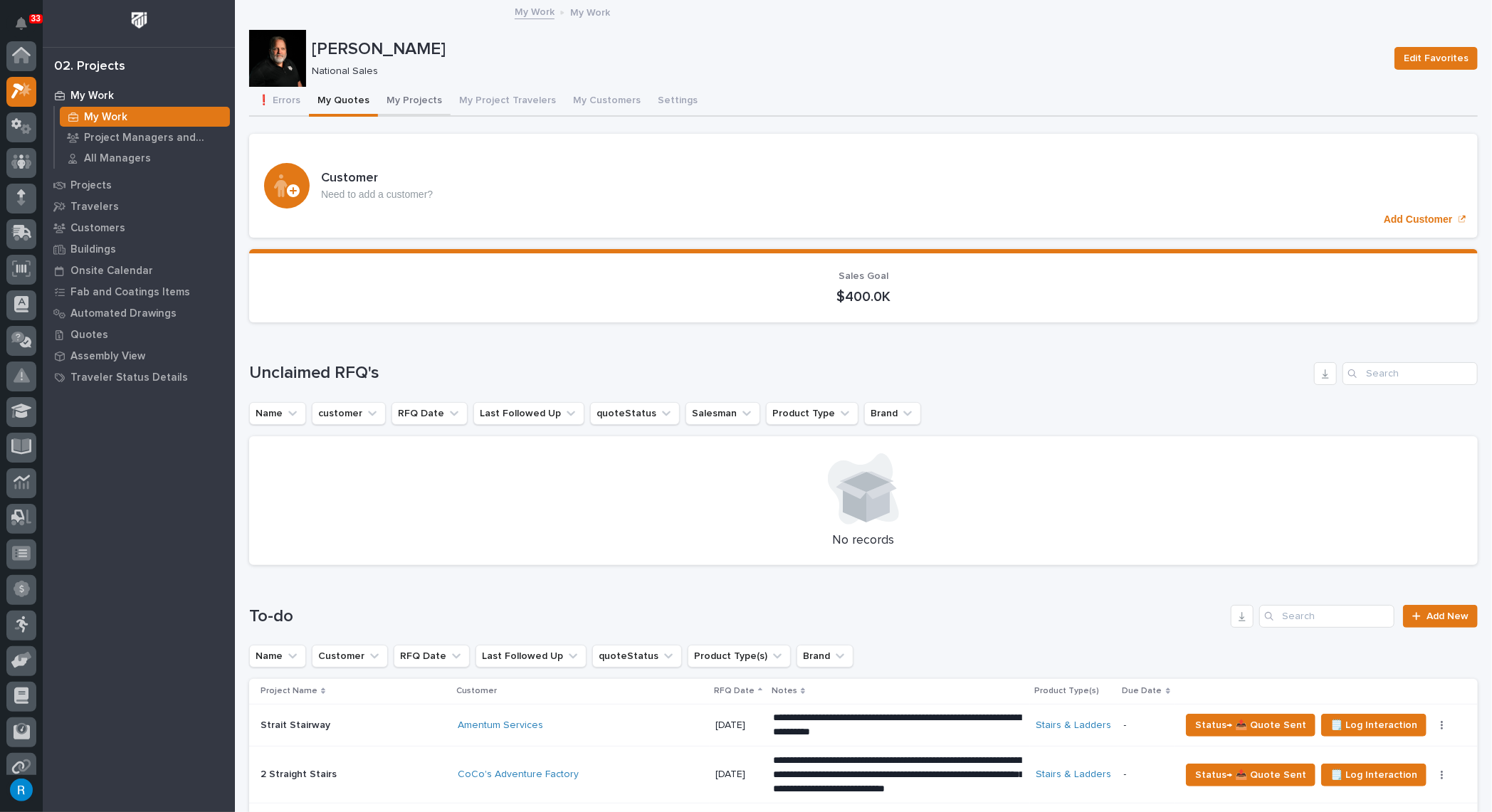
scroll to position [39, 0]
click at [349, 102] on button "My Quotes" at bounding box center [343, 102] width 69 height 30
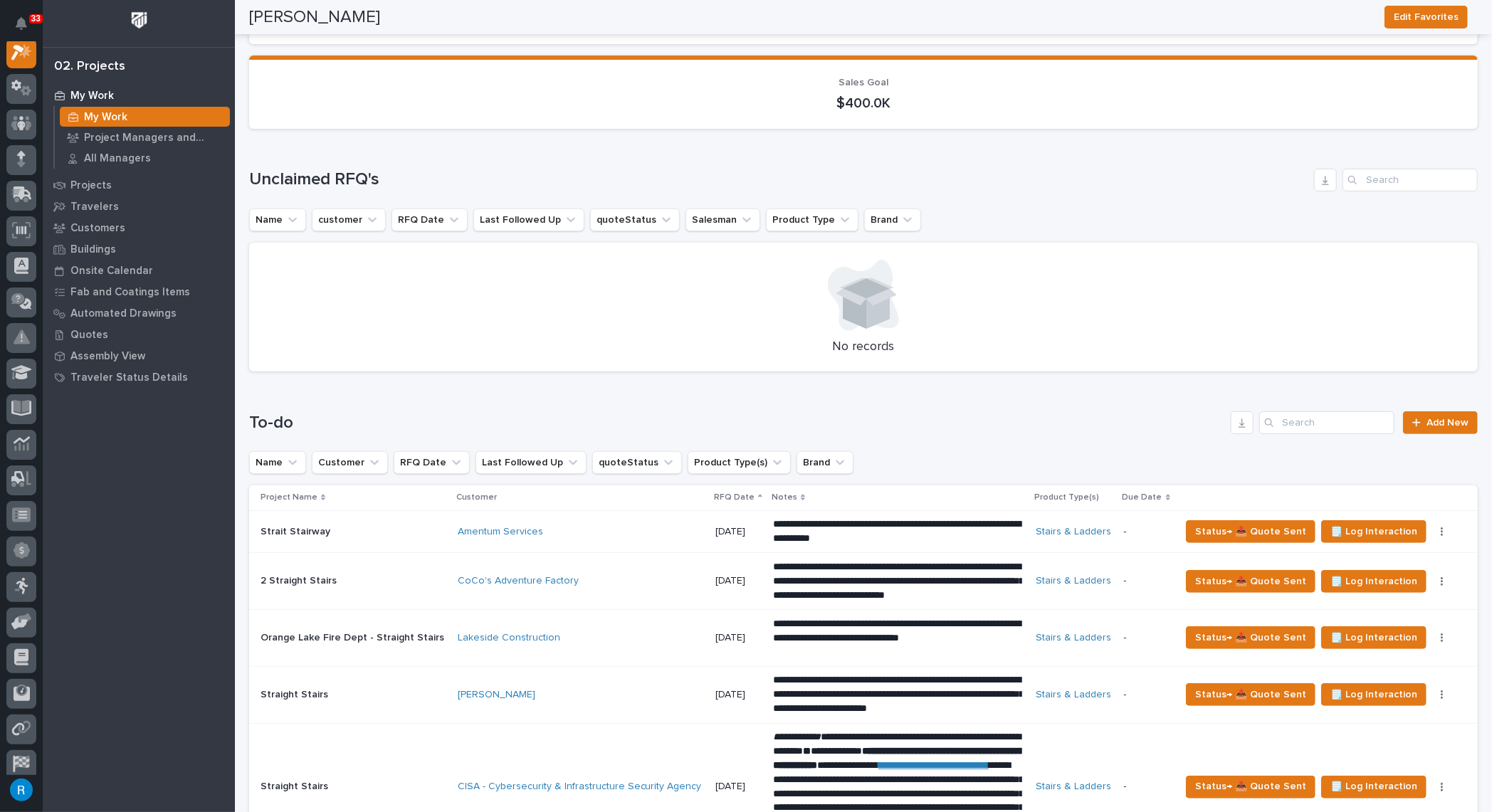
scroll to position [0, 0]
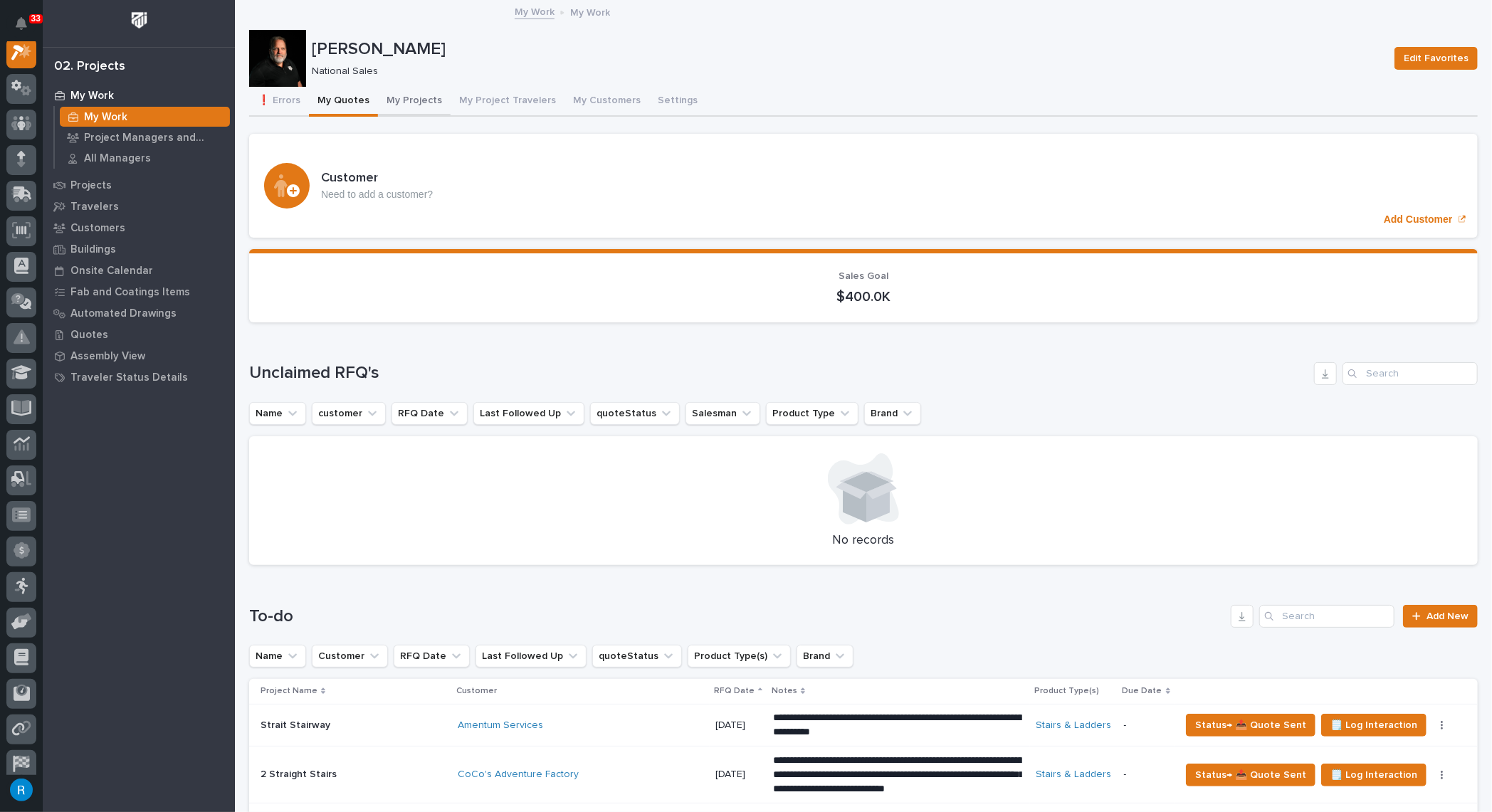
click at [396, 101] on button "My Projects" at bounding box center [414, 102] width 73 height 30
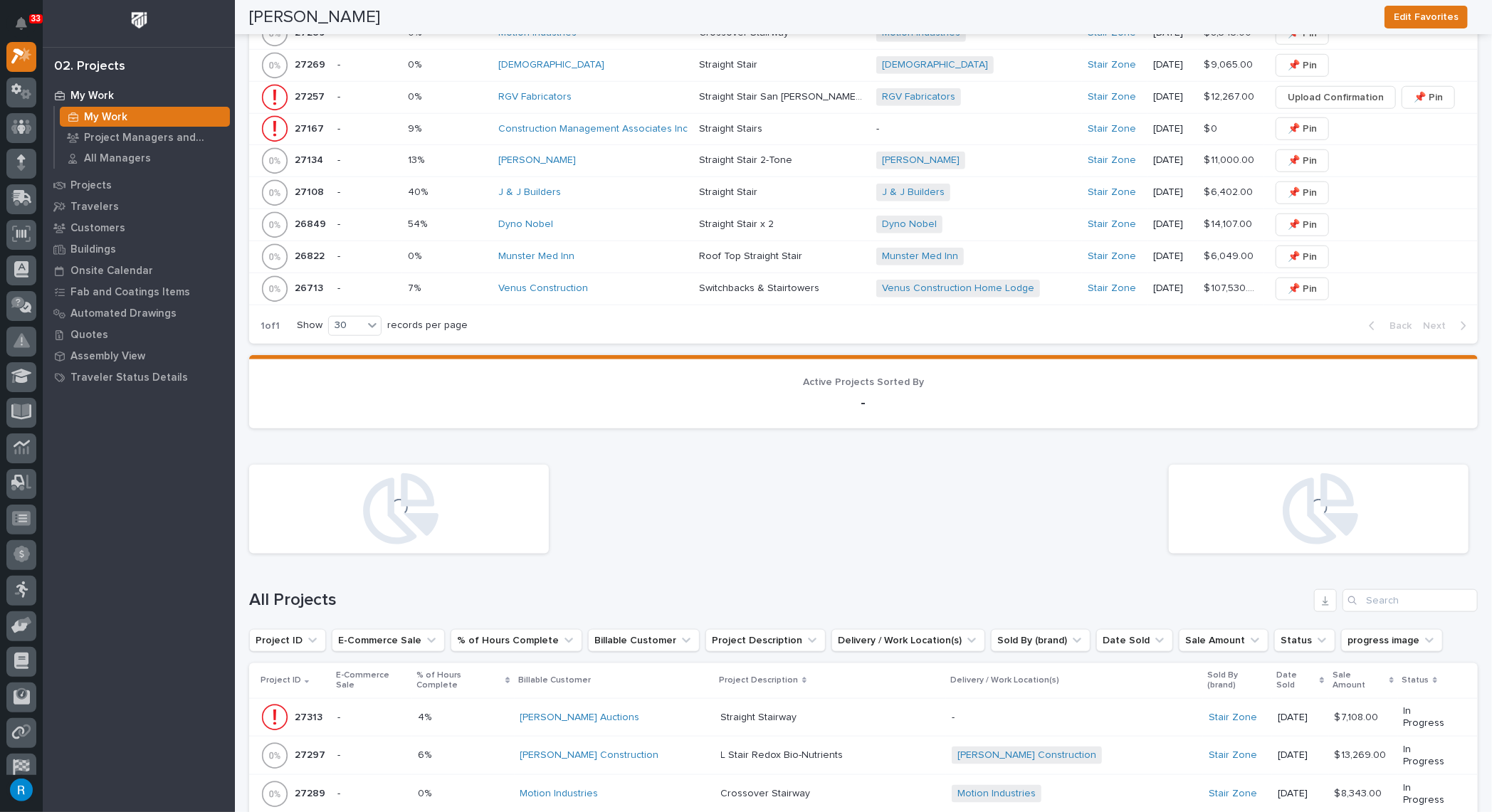
scroll to position [1452, 0]
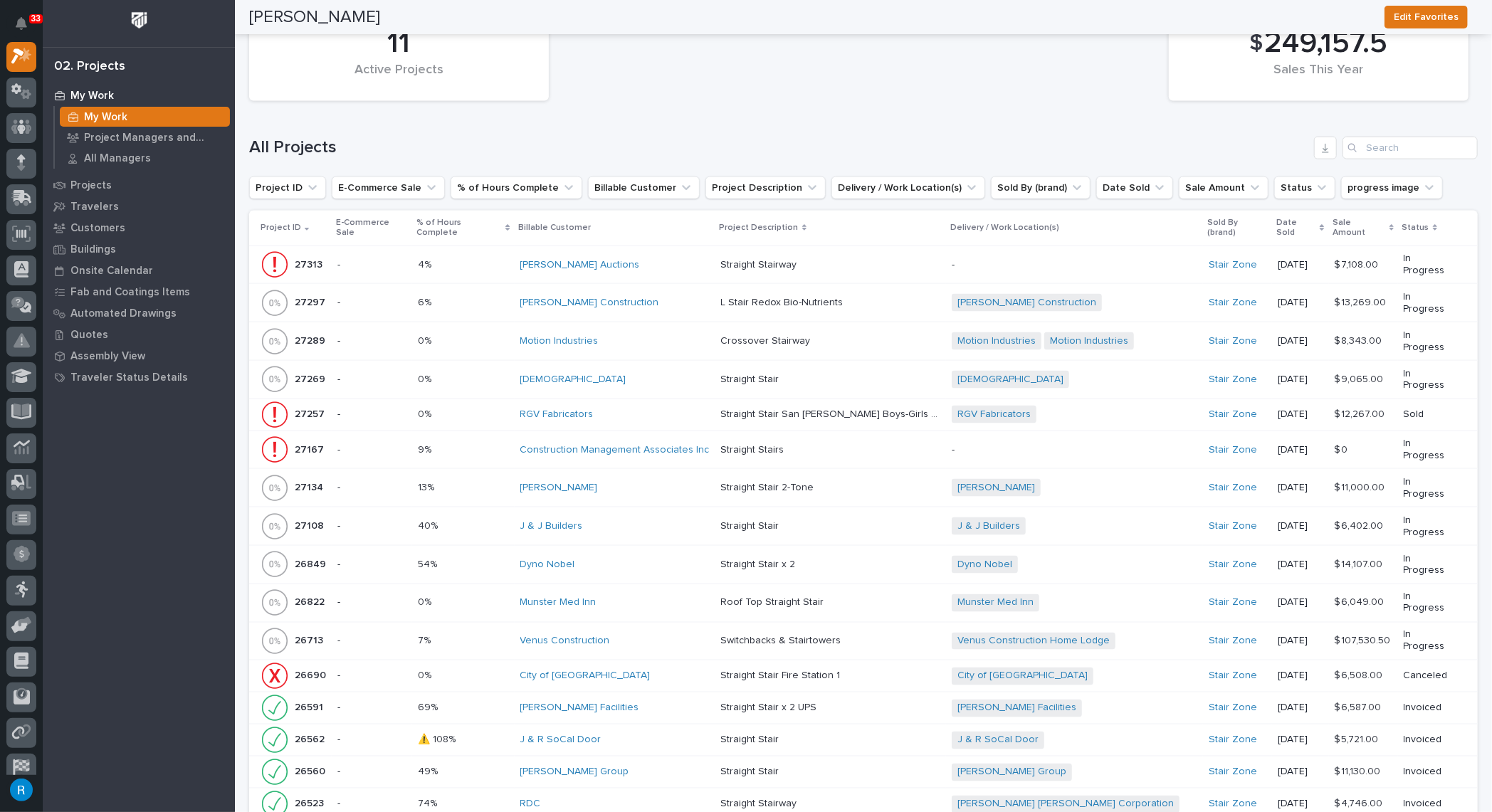
click at [492, 591] on div "0% 0%" at bounding box center [463, 603] width 91 height 23
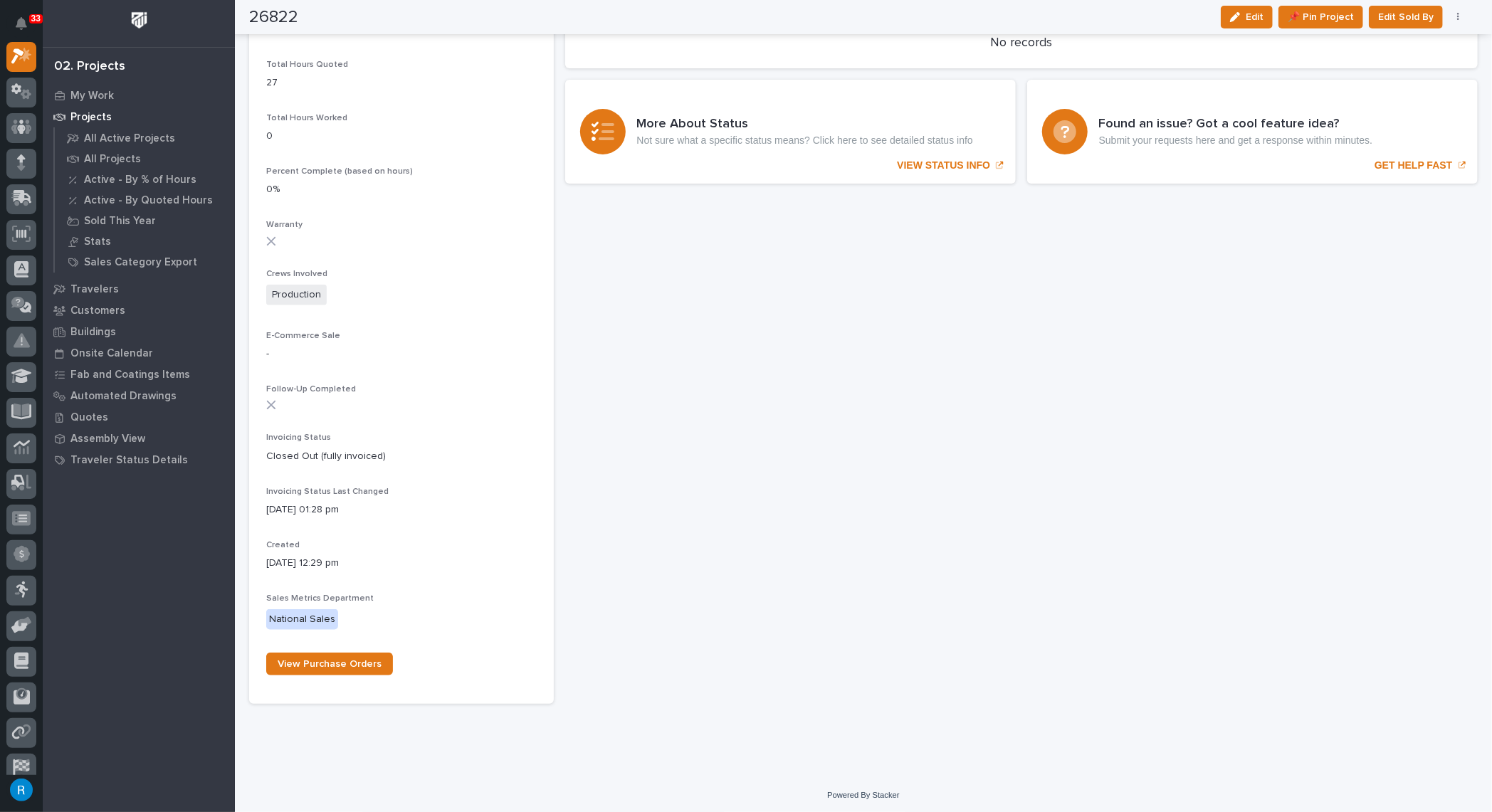
scroll to position [1174, 0]
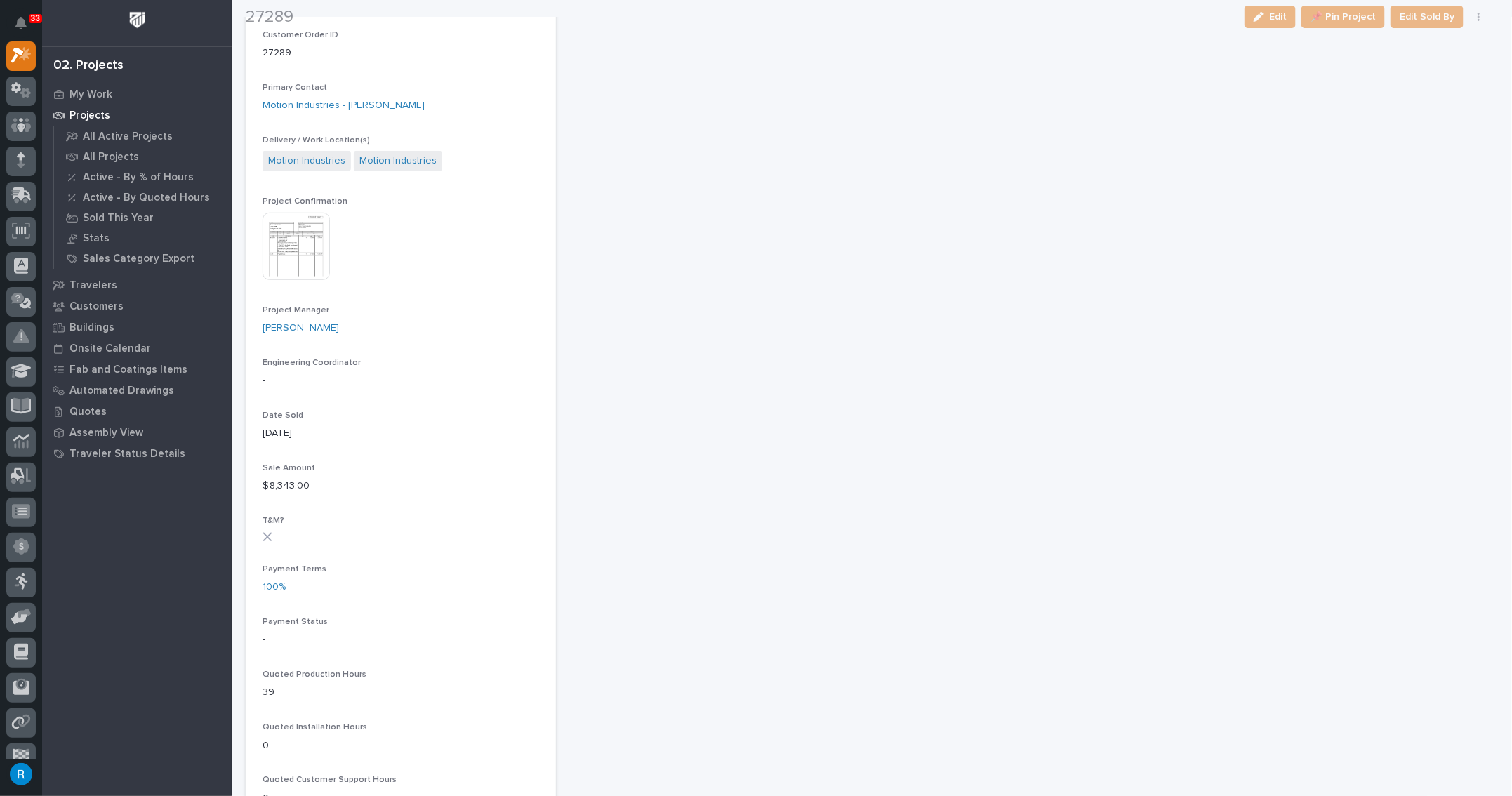
scroll to position [382, 0]
click at [1273, 20] on button "Edit" at bounding box center [1270, 16] width 52 height 22
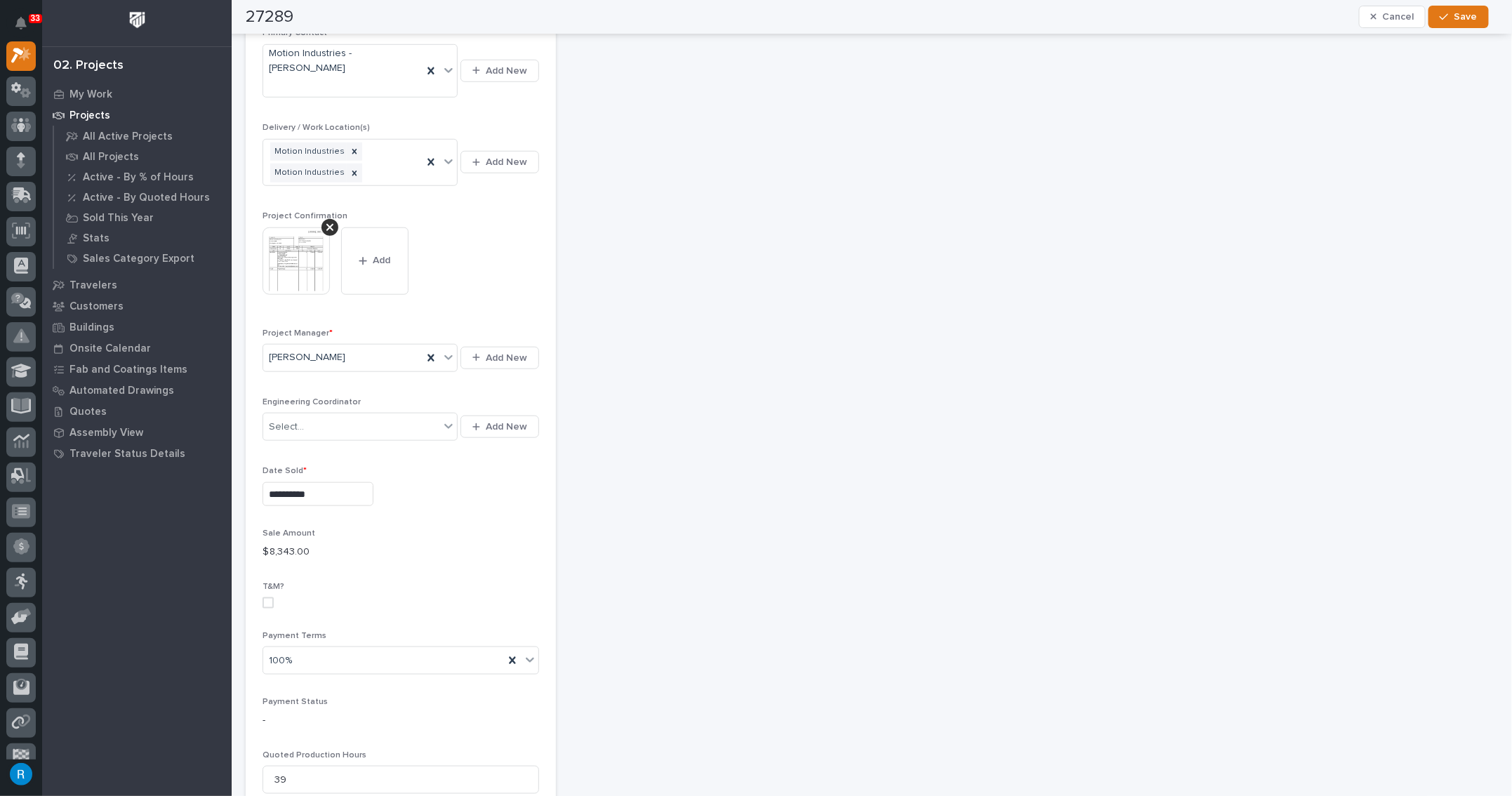
scroll to position [592, 0]
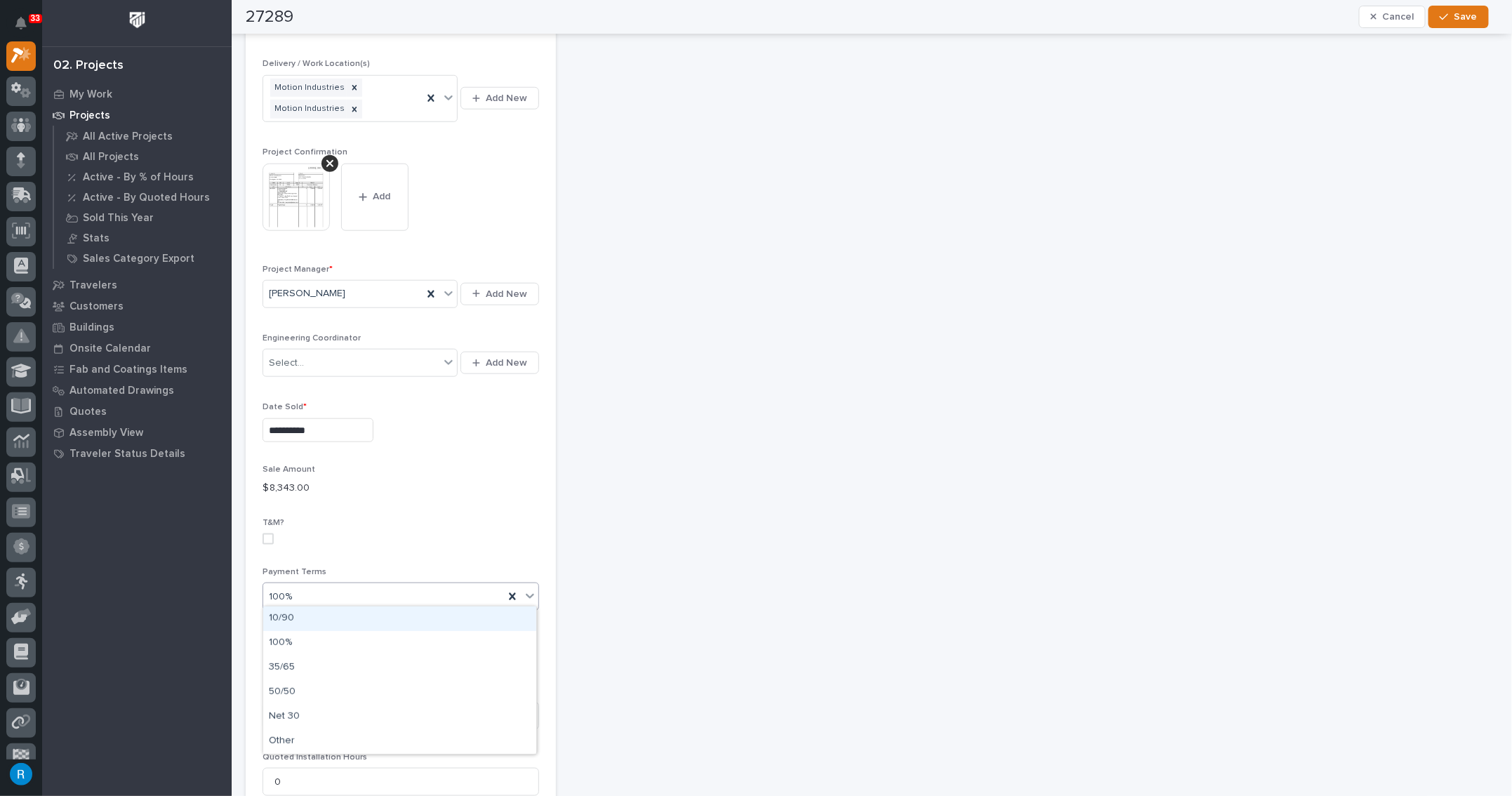
click at [526, 594] on icon at bounding box center [529, 596] width 9 height 5
click at [273, 715] on div "Net 30" at bounding box center [400, 717] width 273 height 25
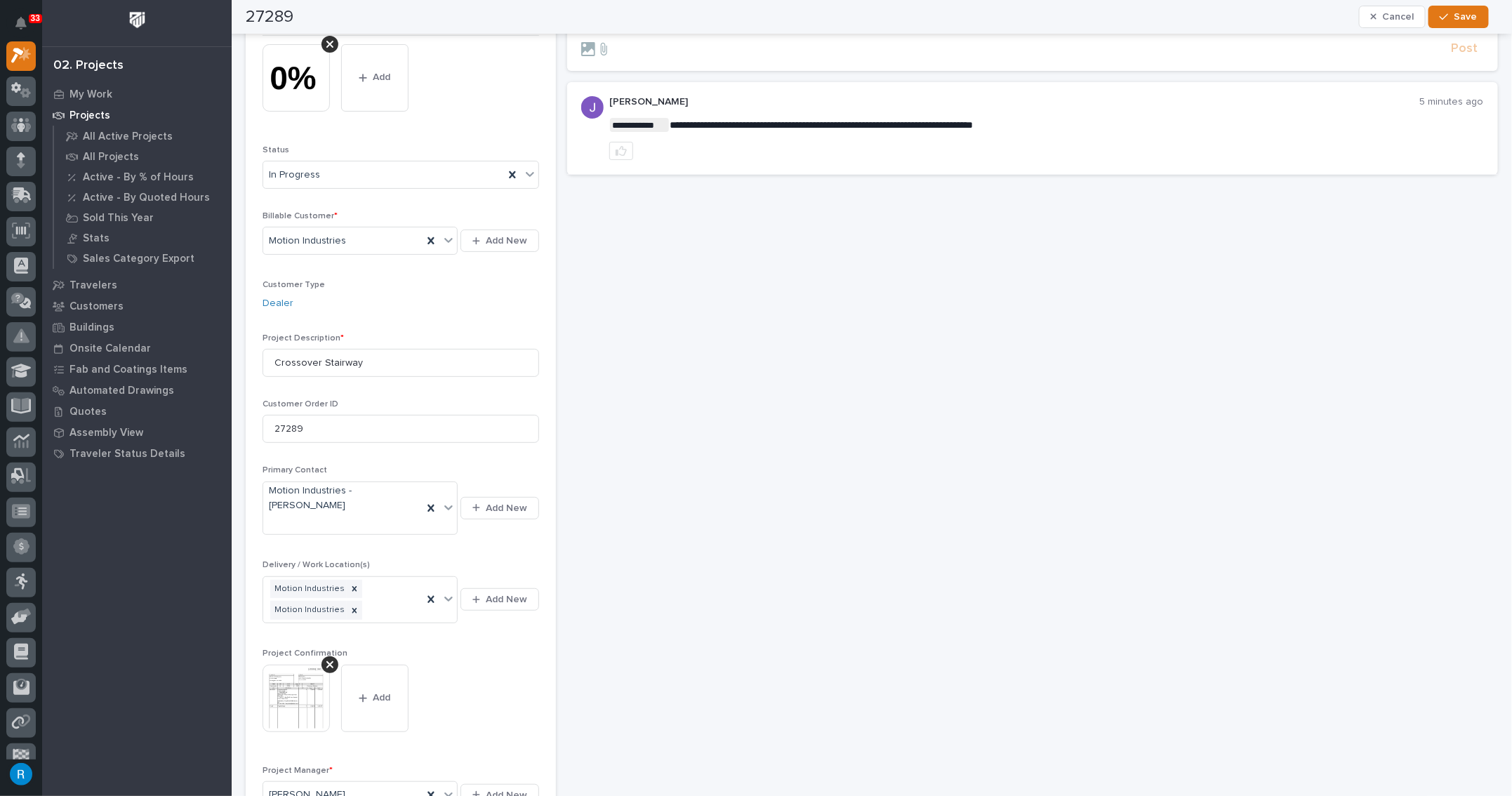
scroll to position [0, 0]
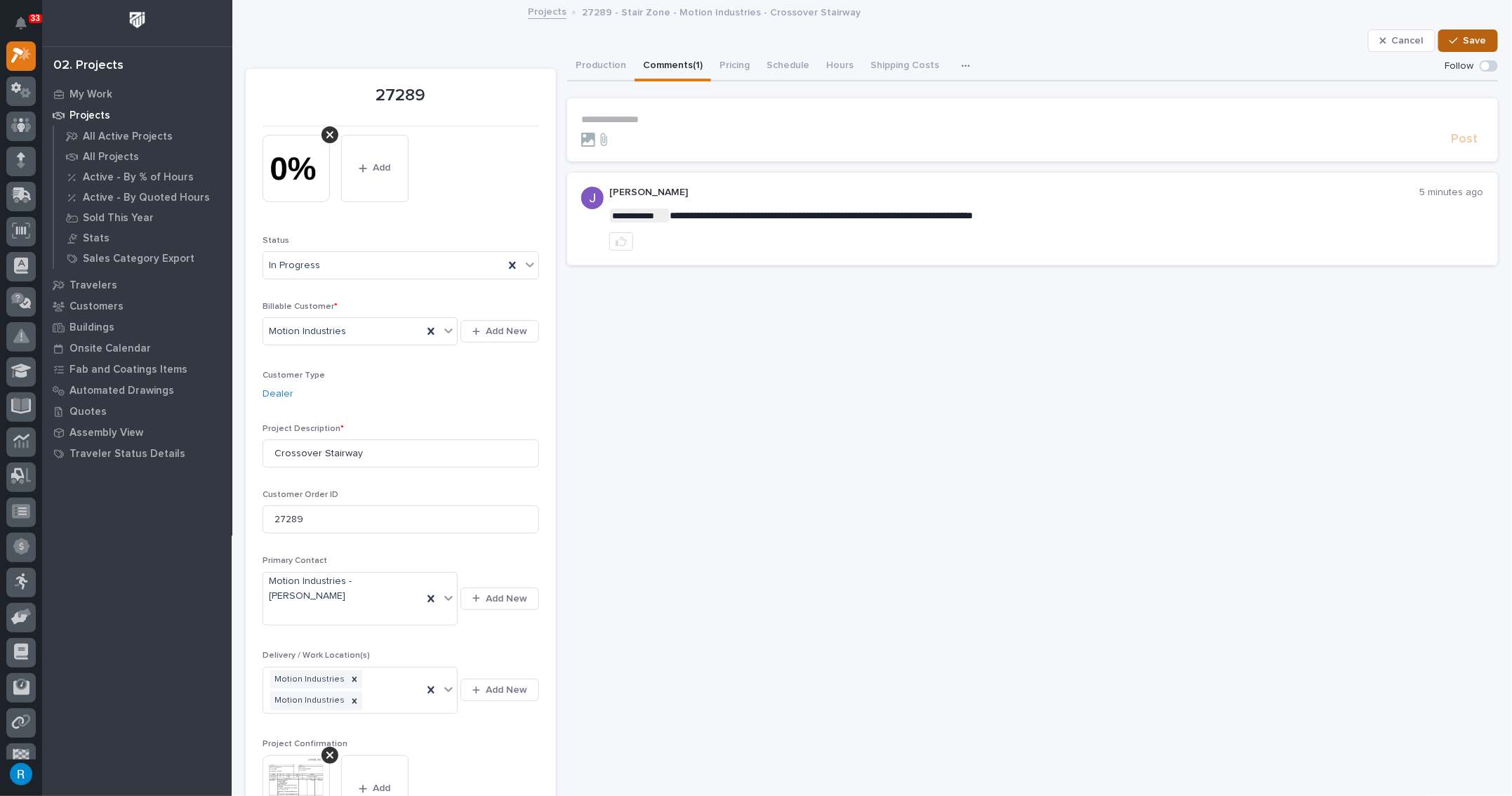
click at [1466, 42] on span "Save" at bounding box center [1475, 40] width 23 height 12
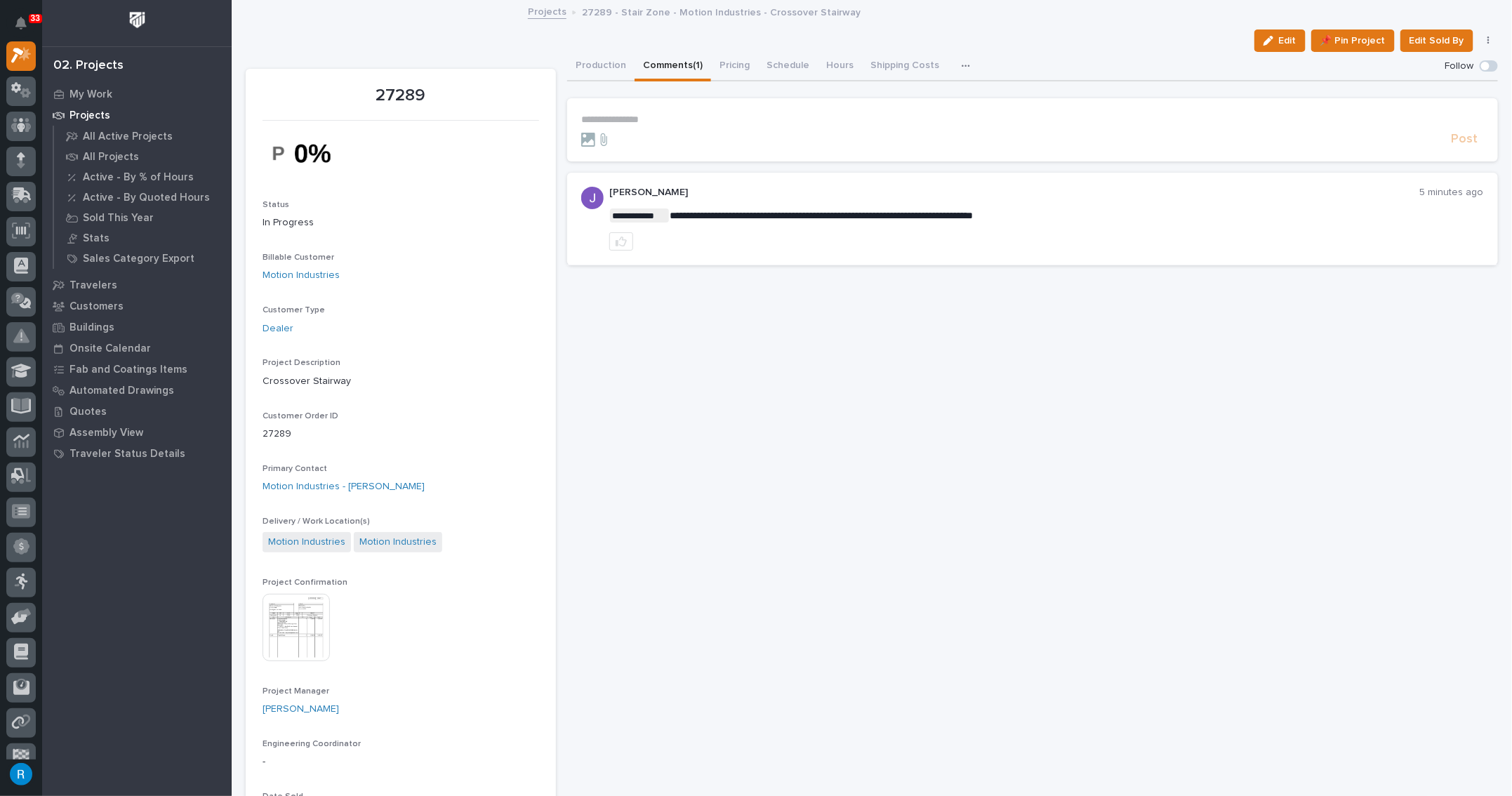
click at [621, 128] on form "**********" at bounding box center [1032, 130] width 902 height 33
click at [600, 106] on section "**********" at bounding box center [1032, 130] width 931 height 63
click at [604, 118] on p "**********" at bounding box center [1032, 119] width 902 height 11
click at [624, 140] on span "Jared Hochstetler" at bounding box center [622, 140] width 78 height 10
click at [678, 121] on p "**********" at bounding box center [1032, 120] width 902 height 14
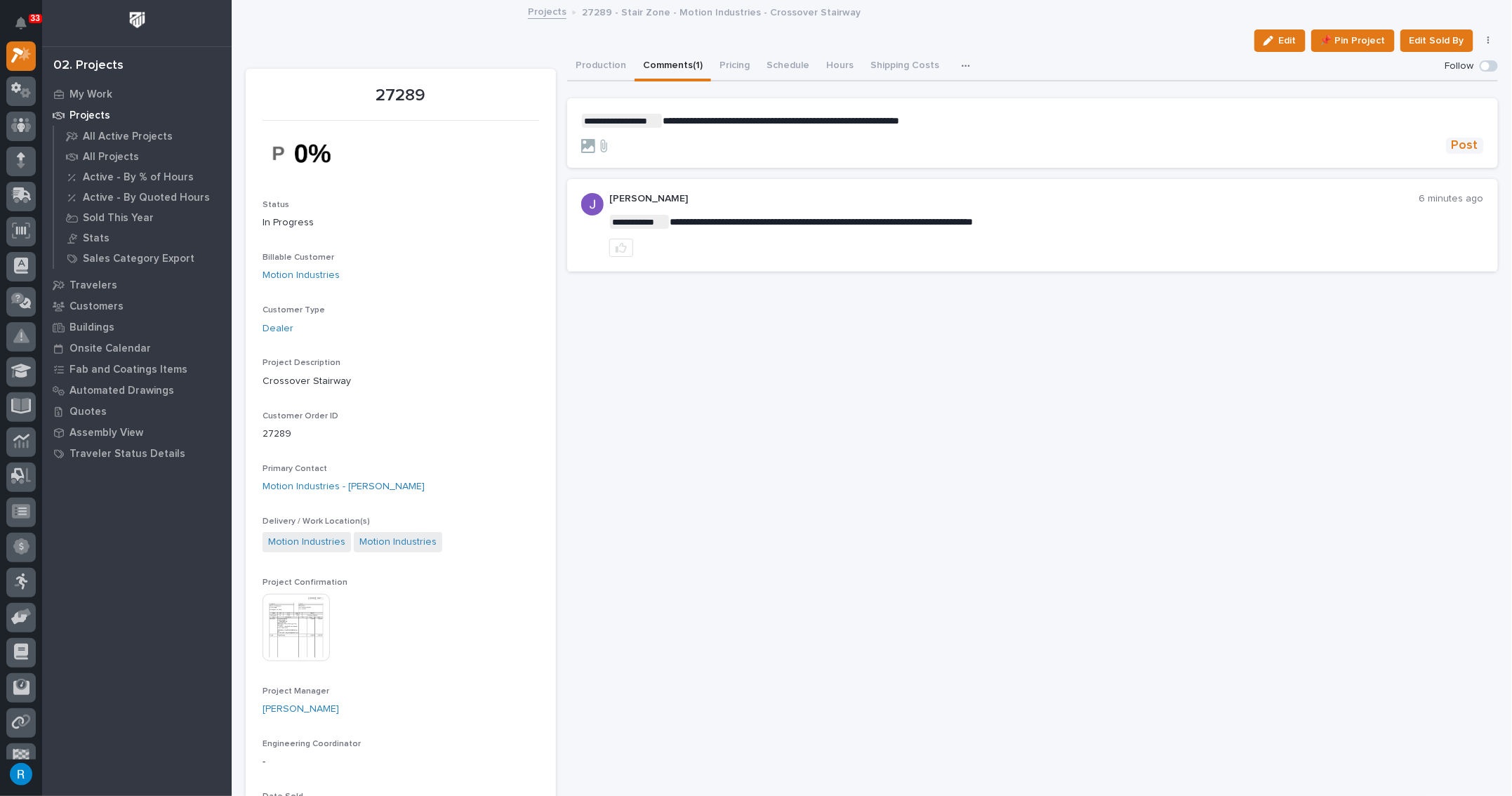
click at [1453, 144] on span "Post" at bounding box center [1464, 145] width 27 height 16
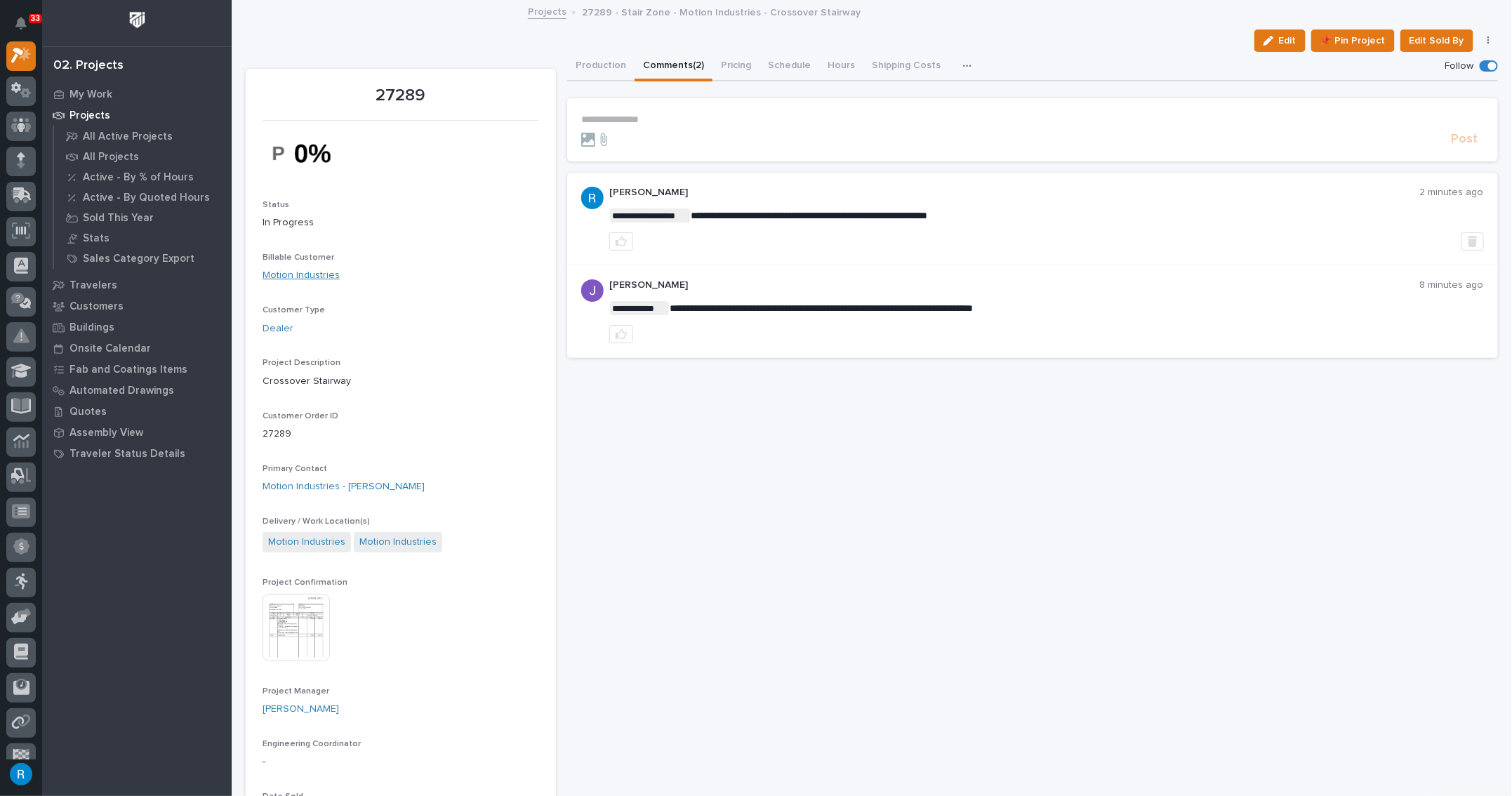
click at [308, 276] on link "Motion Industries" at bounding box center [301, 274] width 77 height 14
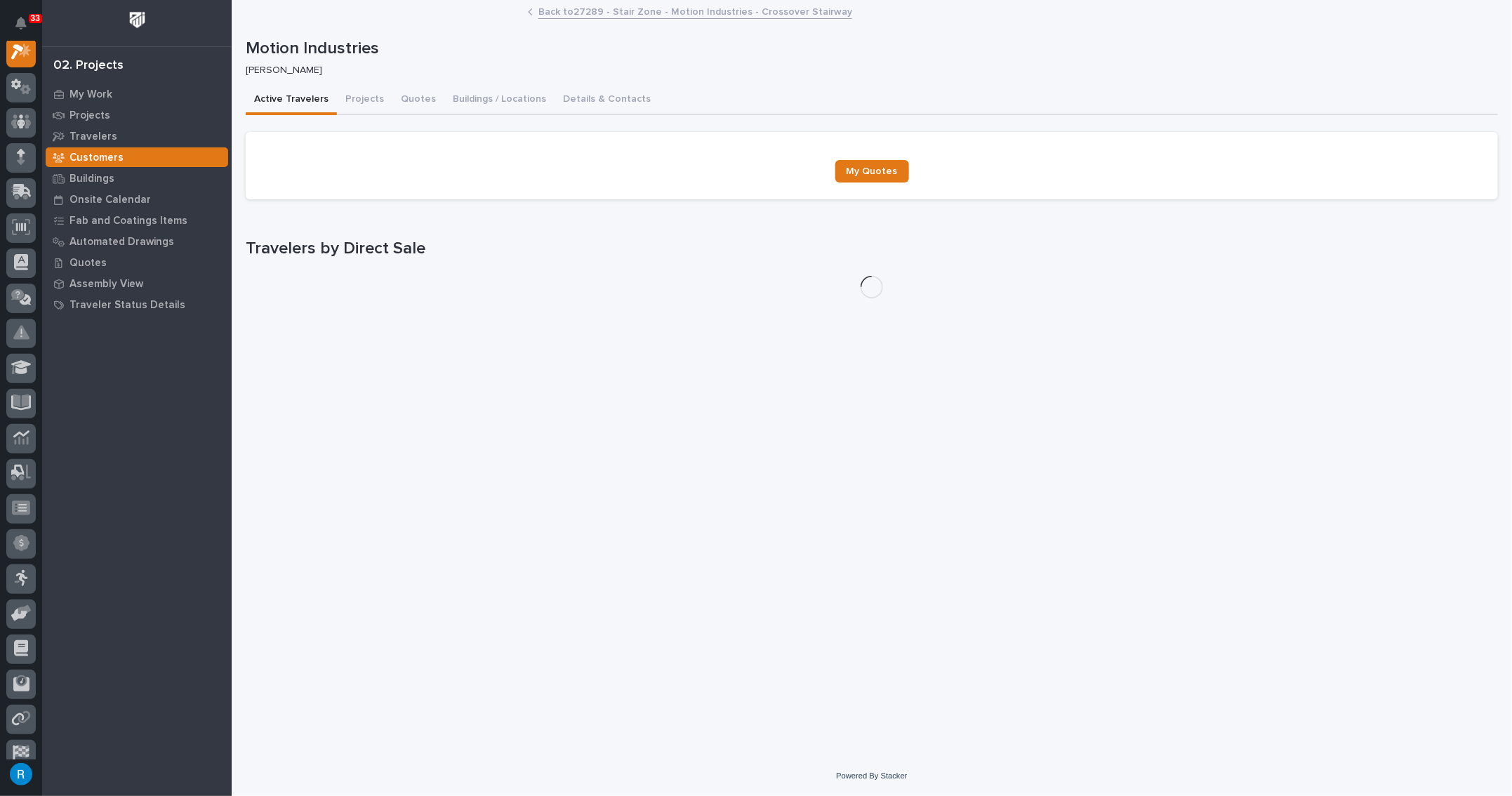
scroll to position [34, 0]
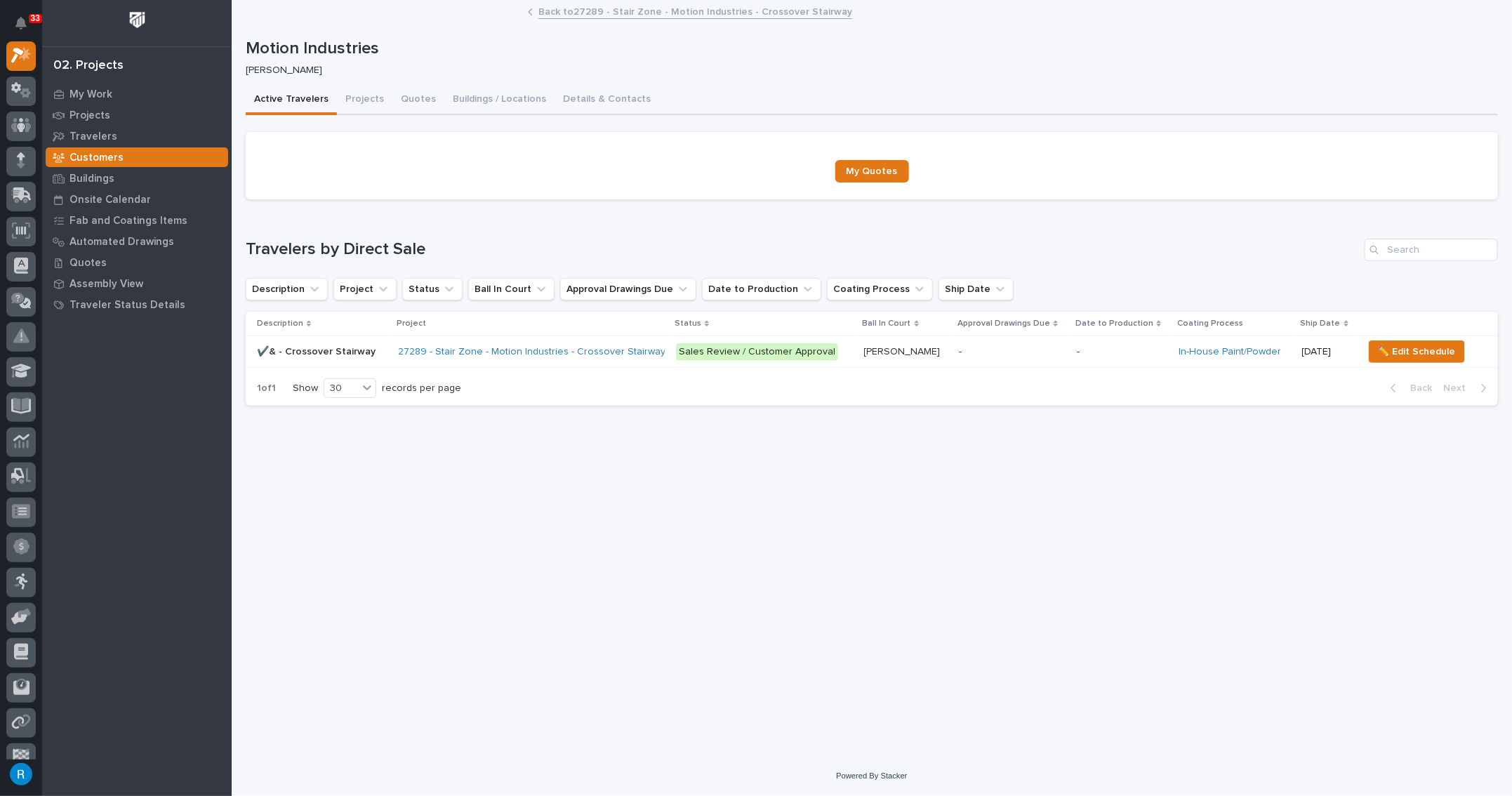
click at [1000, 353] on p "-" at bounding box center [1012, 352] width 107 height 11
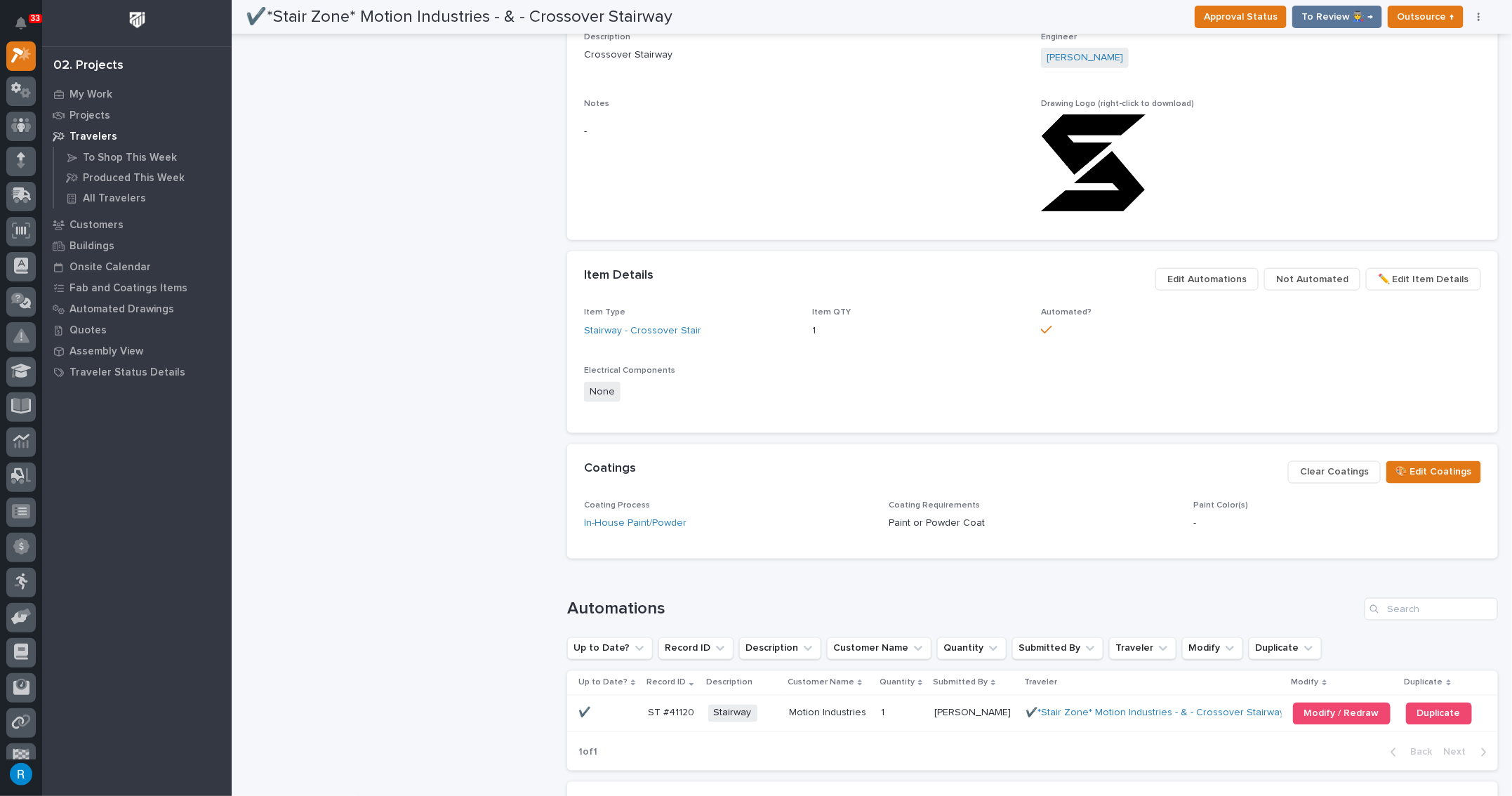
scroll to position [893, 0]
